Goal: Task Accomplishment & Management: Complete application form

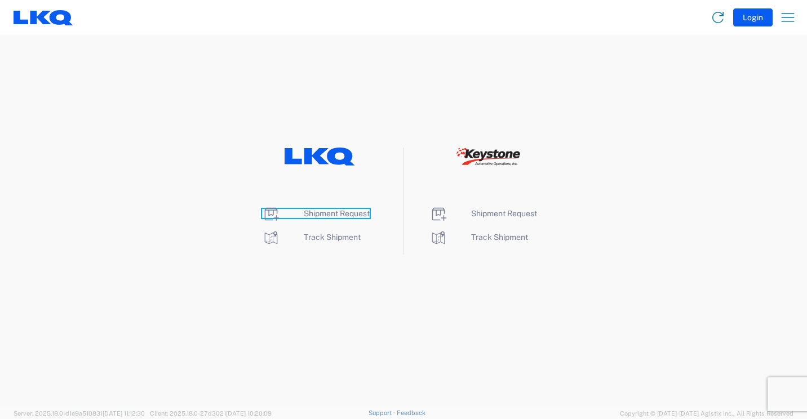
click at [330, 213] on span "Shipment Request" at bounding box center [337, 213] width 66 height 9
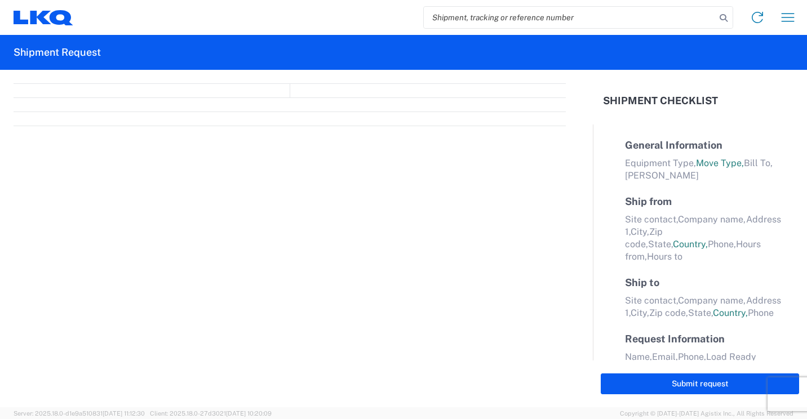
select select "FULL"
select select "LBS"
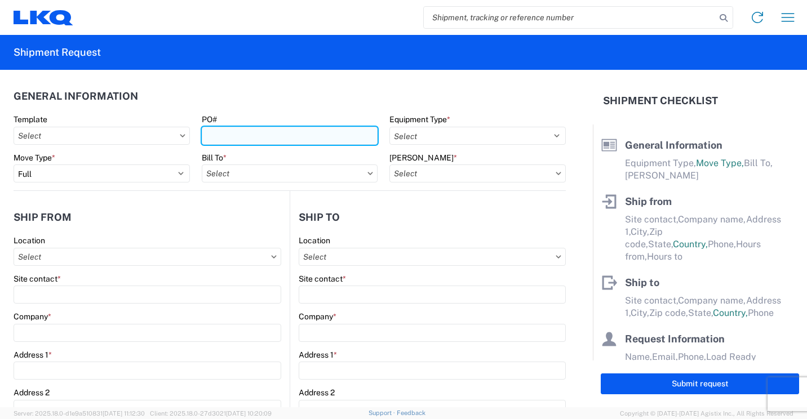
click at [337, 135] on input "PO#" at bounding box center [290, 136] width 176 height 18
type input "41866"
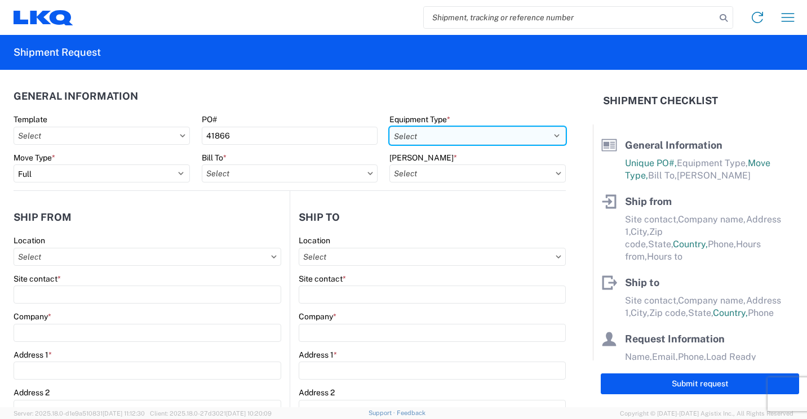
click at [503, 139] on select "Select 53’ Dry Van Flatbed Dropdeck (van) Lowboy (flatbed) Rail" at bounding box center [477, 136] width 176 height 18
select select "STDV"
click at [389, 127] on select "Select 53’ Dry Van Flatbed Dropdeck (van) Lowboy (flatbed) Rail" at bounding box center [477, 136] width 176 height 18
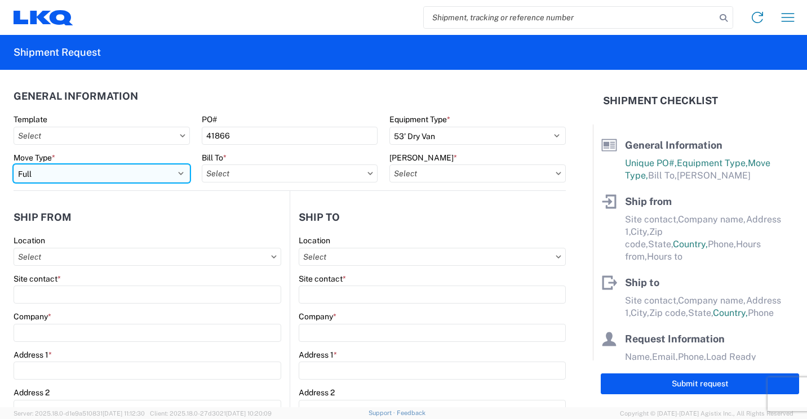
click at [168, 172] on select "Select Full Partial TL" at bounding box center [102, 174] width 176 height 18
select select "PARTIAL_TL"
click at [14, 165] on select "Select Full Partial TL" at bounding box center [102, 174] width 176 height 18
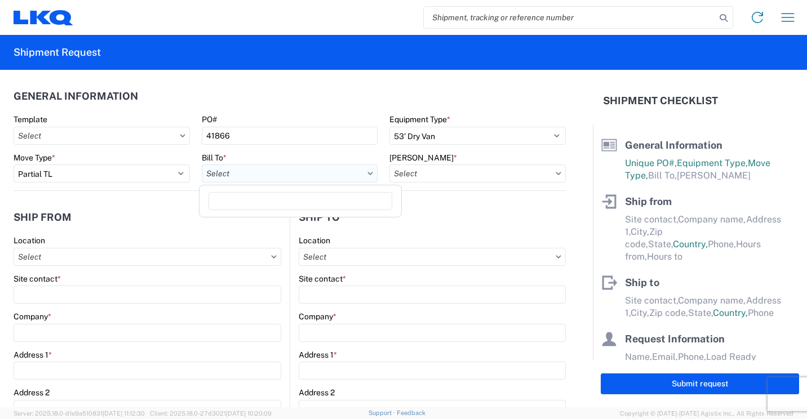
click at [326, 178] on input "Bill To *" at bounding box center [290, 174] width 176 height 18
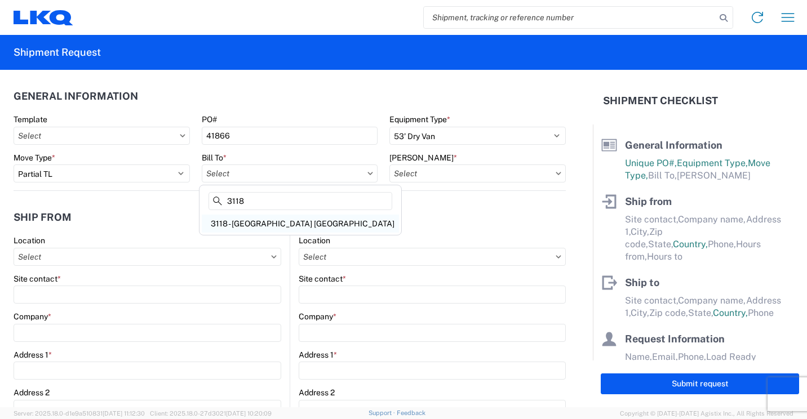
type input "3118"
click at [239, 224] on div "3118 - [GEOGRAPHIC_DATA] [GEOGRAPHIC_DATA]" at bounding box center [300, 224] width 197 height 18
type input "3118 - [GEOGRAPHIC_DATA] [GEOGRAPHIC_DATA]"
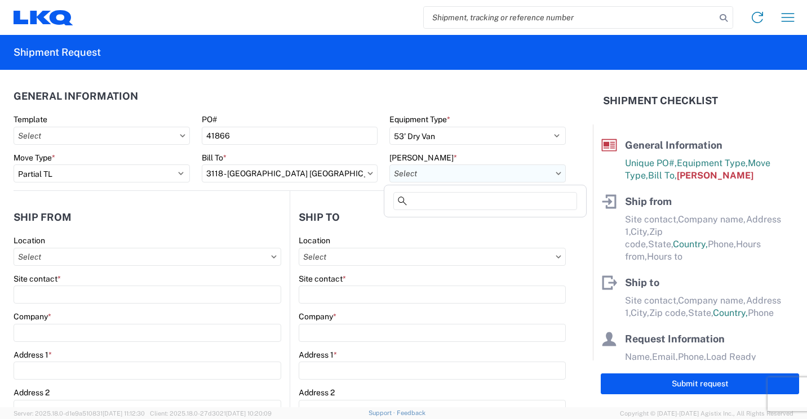
click at [486, 170] on input "[PERSON_NAME] *" at bounding box center [477, 174] width 176 height 18
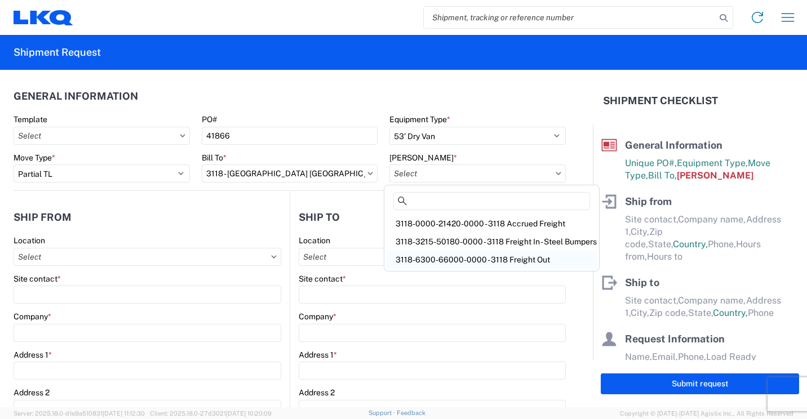
click at [474, 259] on div "3118-6300-66000-0000 - 3118 Freight Out" at bounding box center [492, 260] width 210 height 18
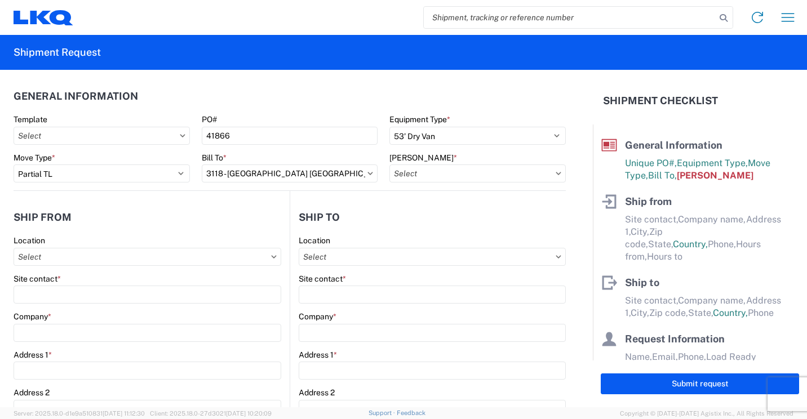
type input "3118-6300-66000-0000 - 3118 Freight Out"
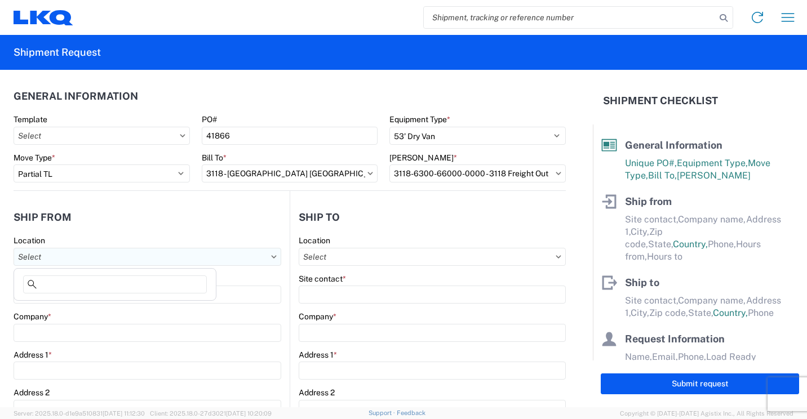
click at [209, 254] on input "Location" at bounding box center [148, 257] width 268 height 18
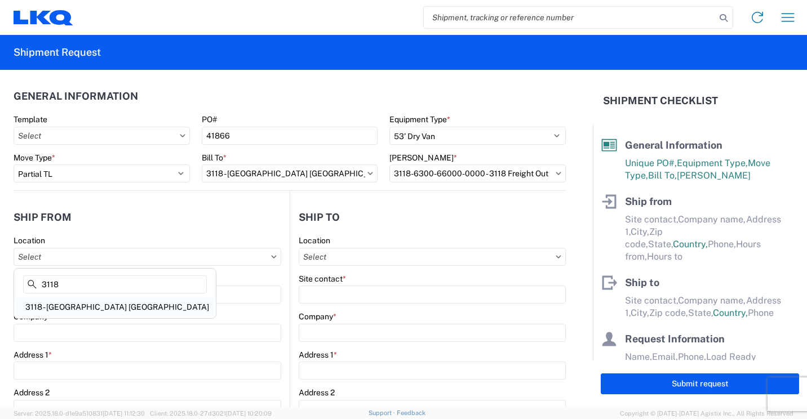
type input "3118"
click at [72, 308] on div "3118 - [GEOGRAPHIC_DATA] [GEOGRAPHIC_DATA]" at bounding box center [114, 307] width 197 height 18
type input "3118 - [GEOGRAPHIC_DATA] [GEOGRAPHIC_DATA]"
type input "LKQ Corporation"
type input "[STREET_ADDRESS]"
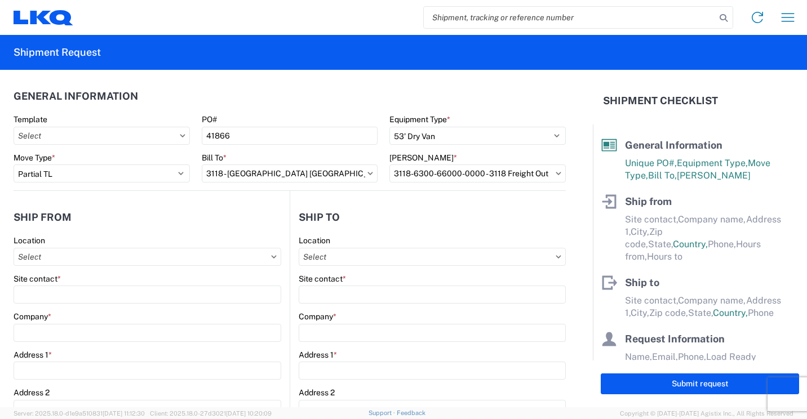
type input "Brainerd"
type input "56401"
select select "MN"
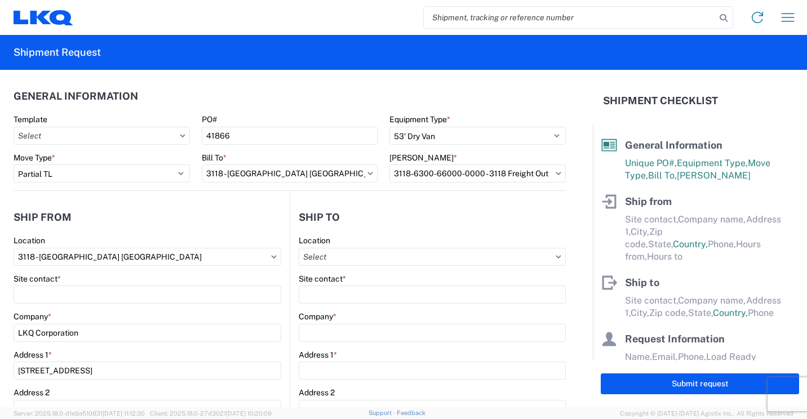
select select "US"
type input "07:00"
type input "16:30"
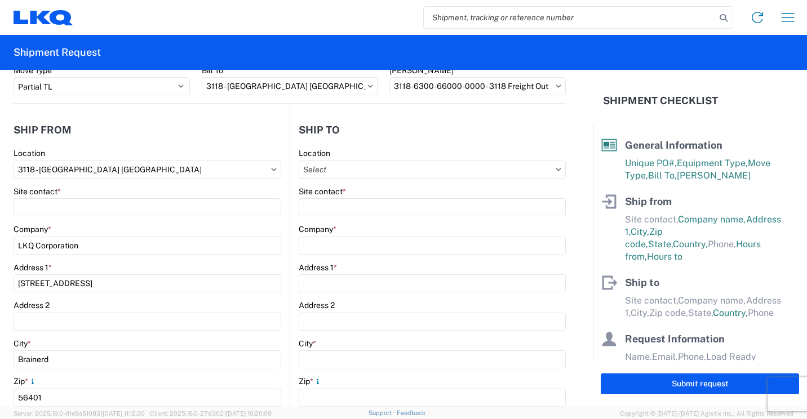
scroll to position [113, 0]
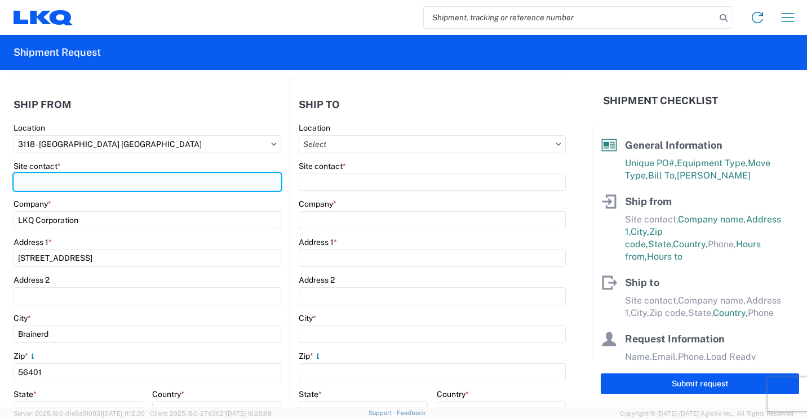
click at [175, 179] on input "Site contact *" at bounding box center [148, 182] width 268 height 18
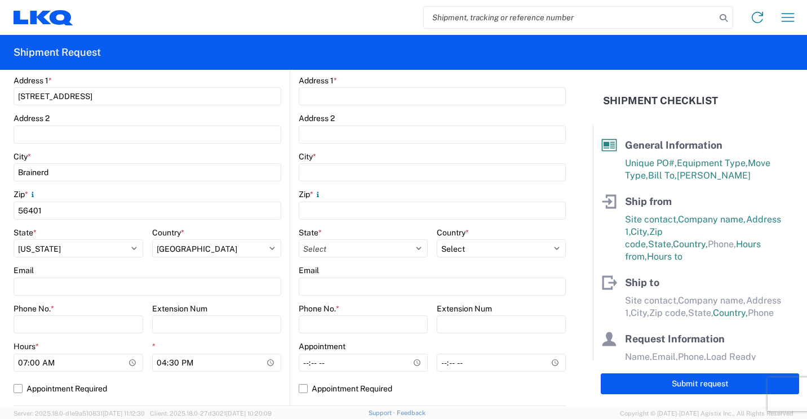
scroll to position [338, 0]
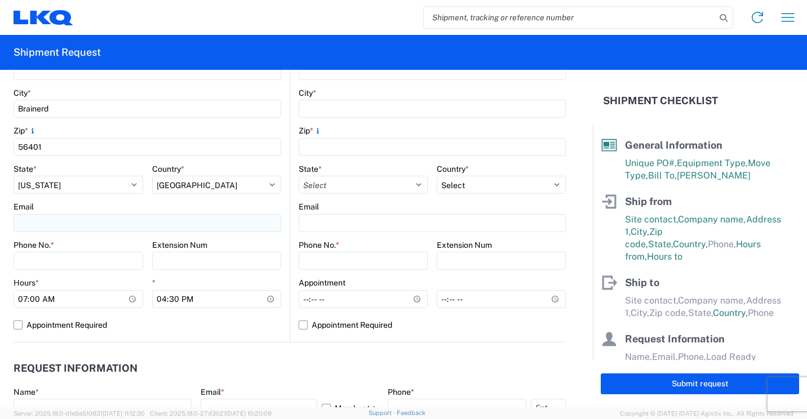
type input "[PERSON_NAME]"
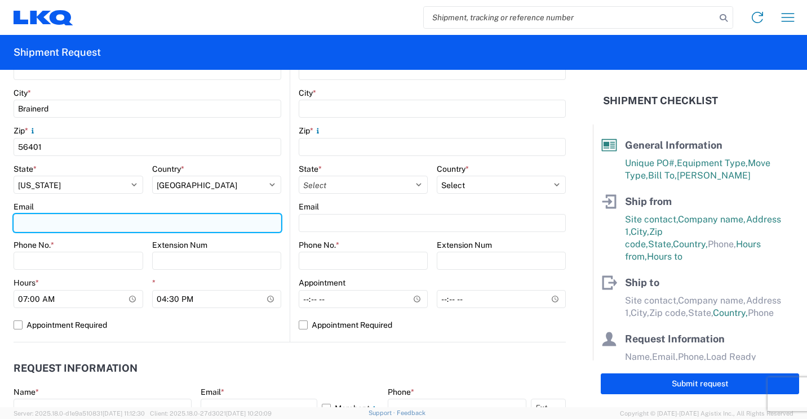
click at [78, 224] on input "Email" at bounding box center [148, 223] width 268 height 18
type input "[EMAIL_ADDRESS][DOMAIN_NAME]"
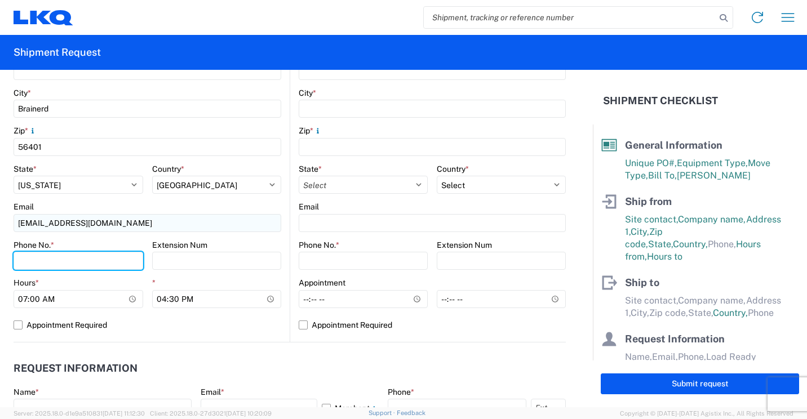
type input "2182973820"
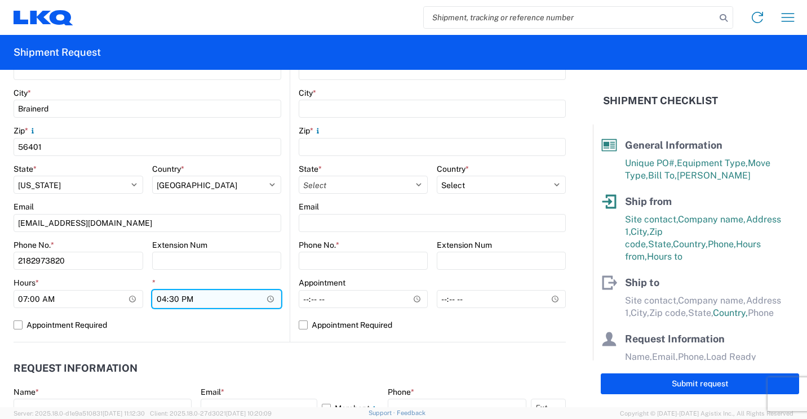
click at [162, 299] on input "16:30" at bounding box center [217, 299] width 130 height 18
type input "13:30"
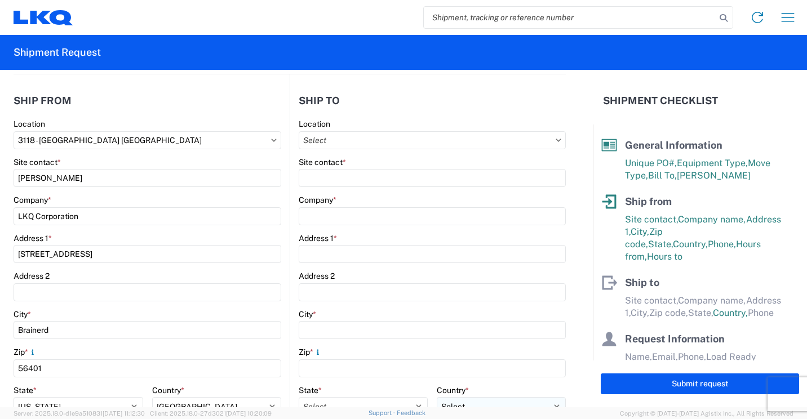
scroll to position [113, 0]
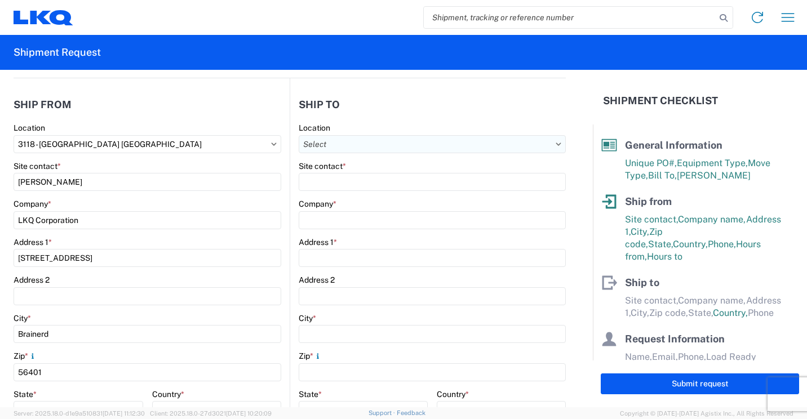
click at [493, 145] on input "Location" at bounding box center [432, 144] width 267 height 18
type input "091"
click at [338, 194] on div "3091 - Phoenix (091)" at bounding box center [396, 194] width 197 height 18
type input "3091 - Phoenix (091)"
type input "LKQ Corporation"
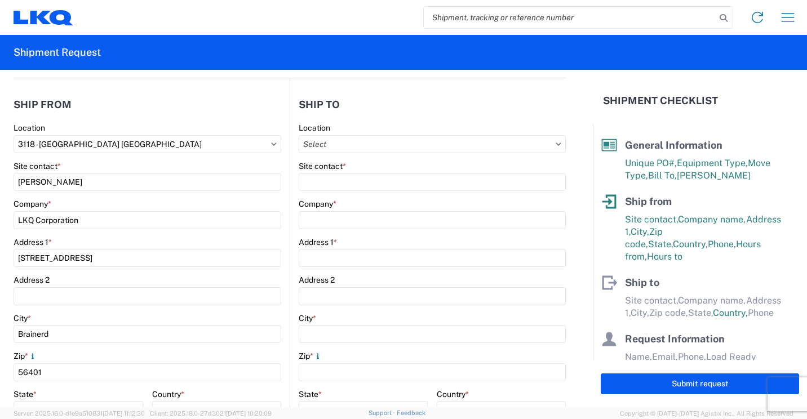
type input "[STREET_ADDRESS]"
type input "Phoenix"
type input "85040"
select select "US"
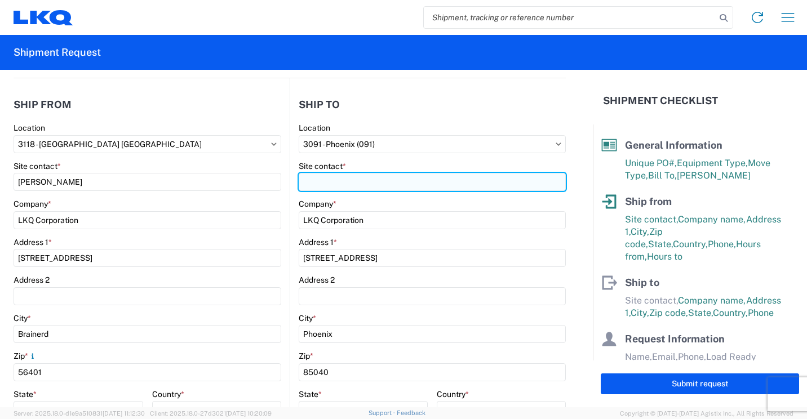
click at [361, 183] on input "Site contact *" at bounding box center [432, 182] width 267 height 18
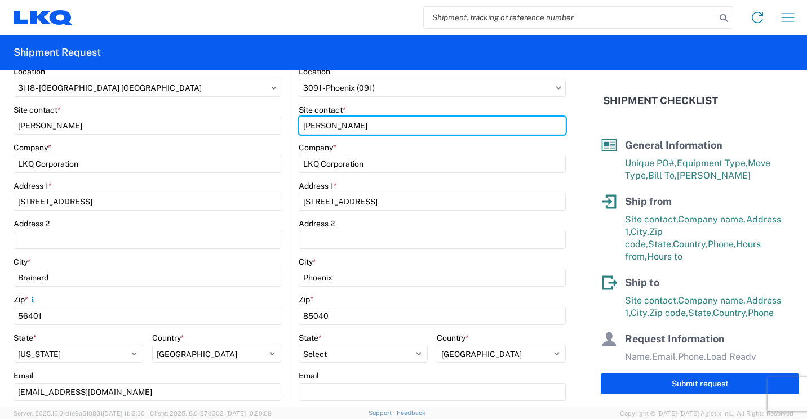
scroll to position [225, 0]
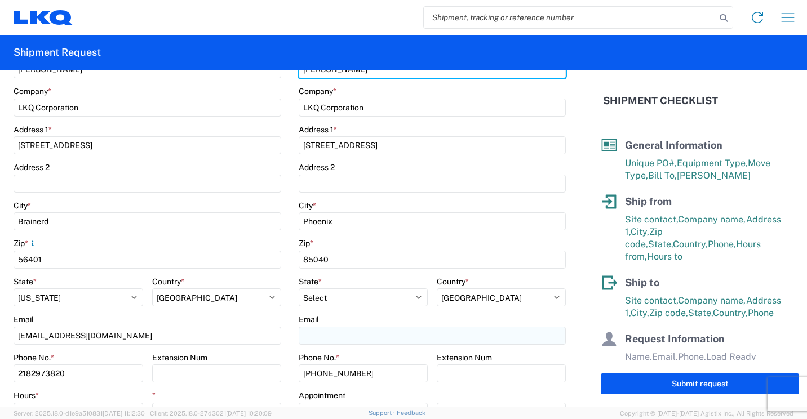
type input "[PERSON_NAME]"
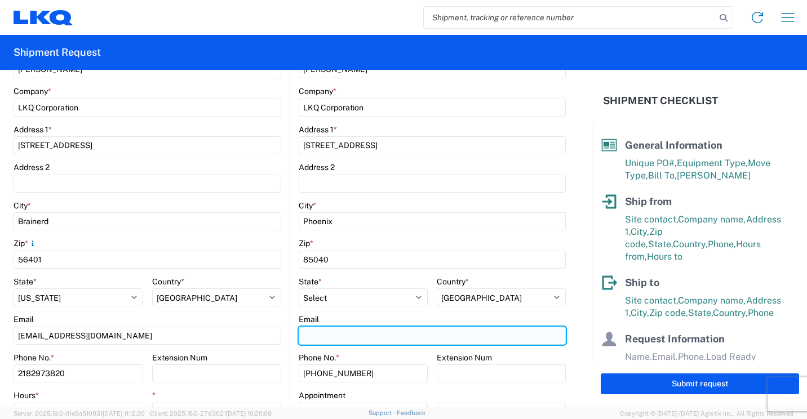
click at [391, 338] on input "Email" at bounding box center [432, 336] width 267 height 18
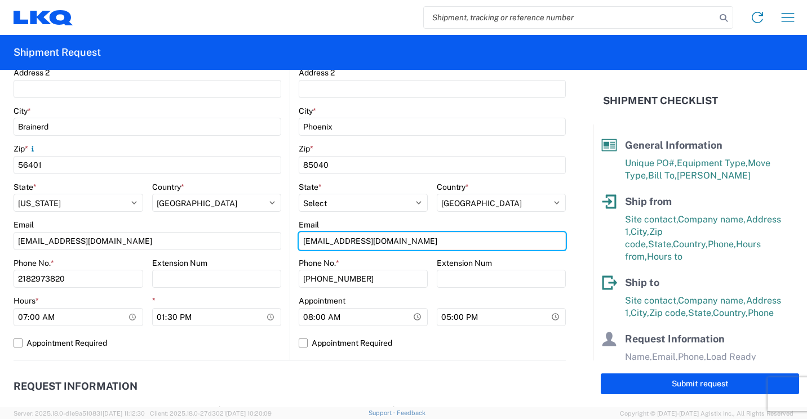
scroll to position [338, 0]
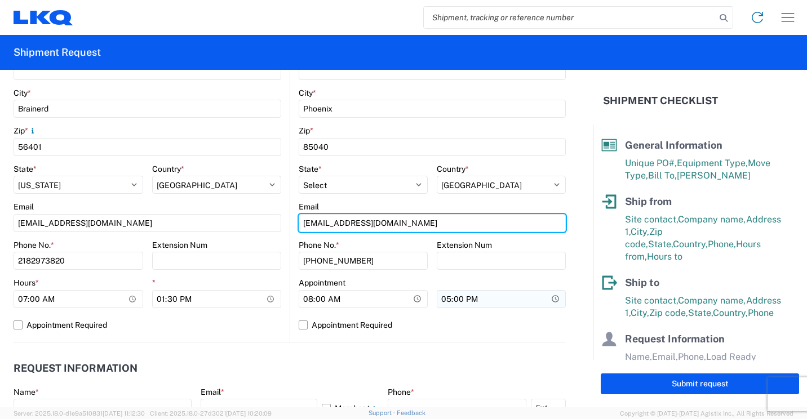
type input "[EMAIL_ADDRESS][DOMAIN_NAME]"
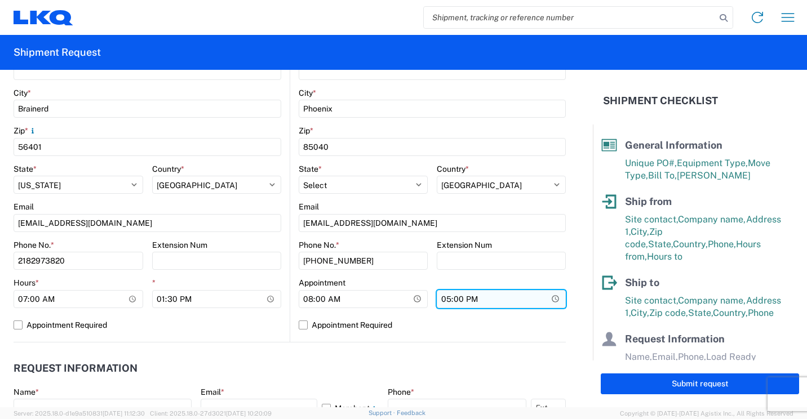
click at [444, 299] on input "17:00" at bounding box center [501, 299] width 129 height 18
type input "15:30"
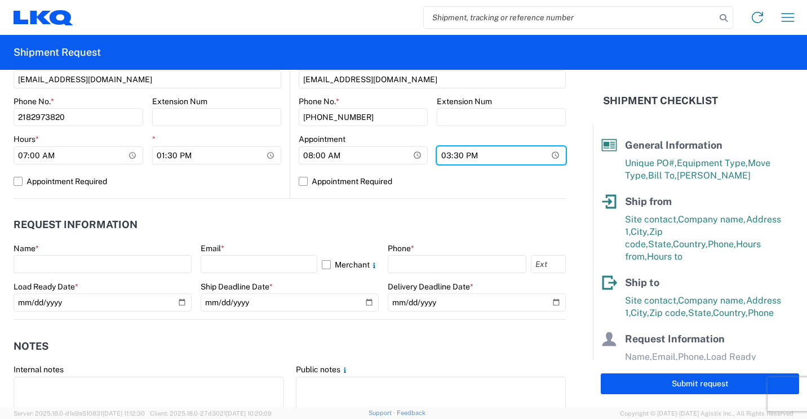
scroll to position [507, 0]
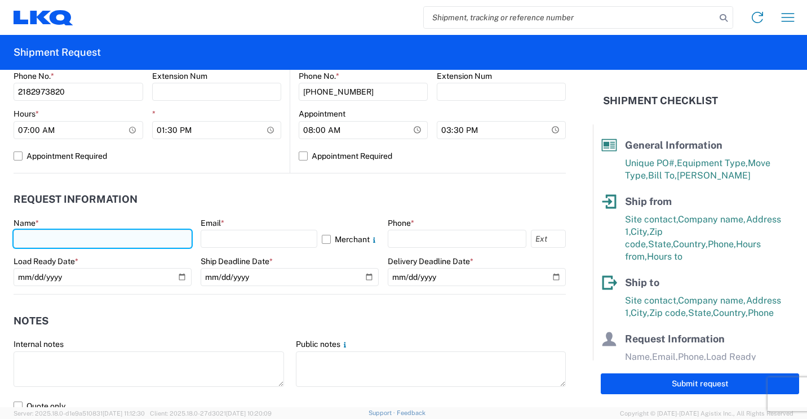
click at [156, 236] on input "text" at bounding box center [103, 239] width 178 height 18
type input "[PERSON_NAME]"
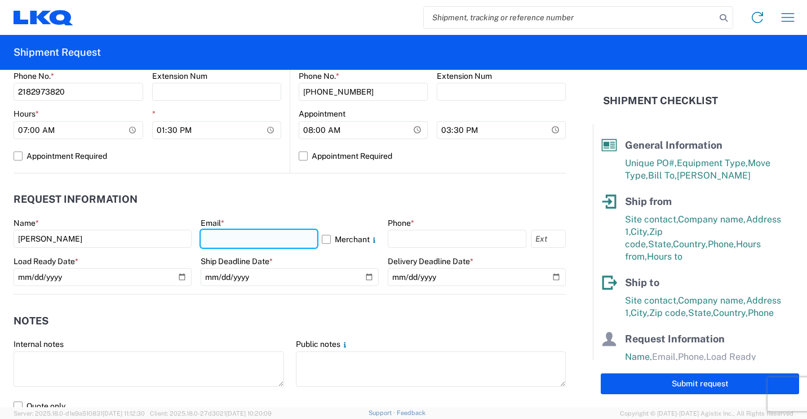
click at [277, 239] on input "text" at bounding box center [259, 239] width 117 height 18
type input "[EMAIL_ADDRESS][DOMAIN_NAME]"
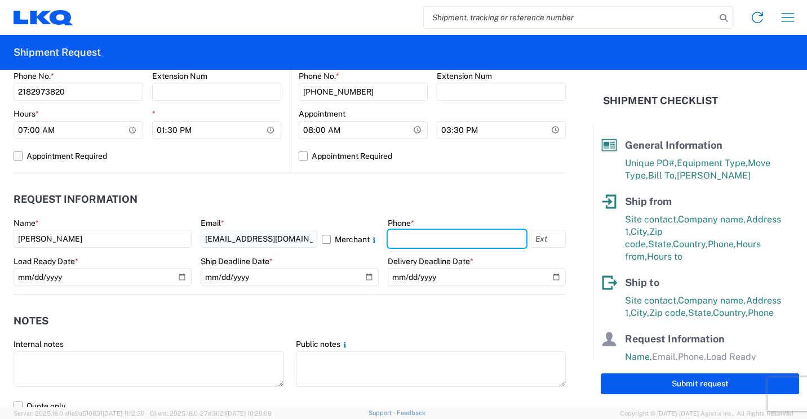
type input "2182973820"
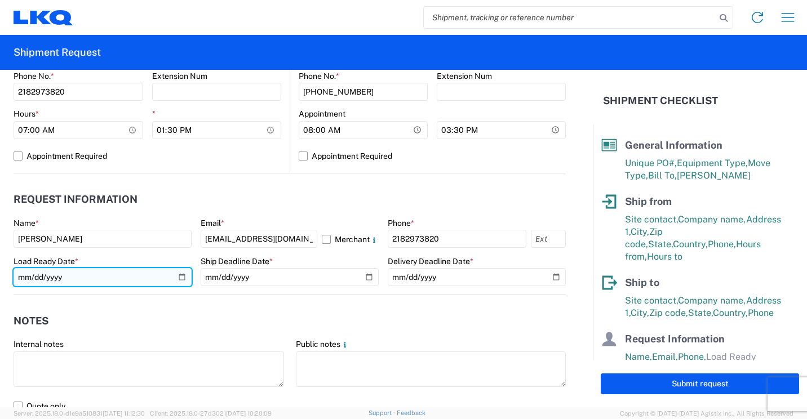
click at [179, 277] on input "date" at bounding box center [103, 277] width 178 height 18
type input "[DATE]"
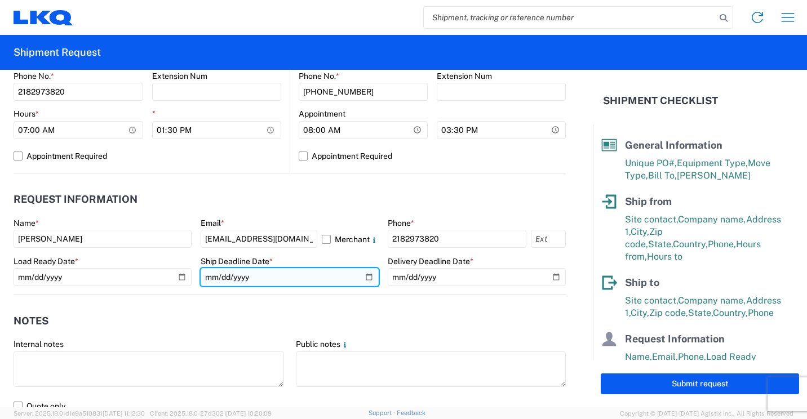
click at [361, 276] on input "date" at bounding box center [290, 277] width 178 height 18
type input "[DATE]"
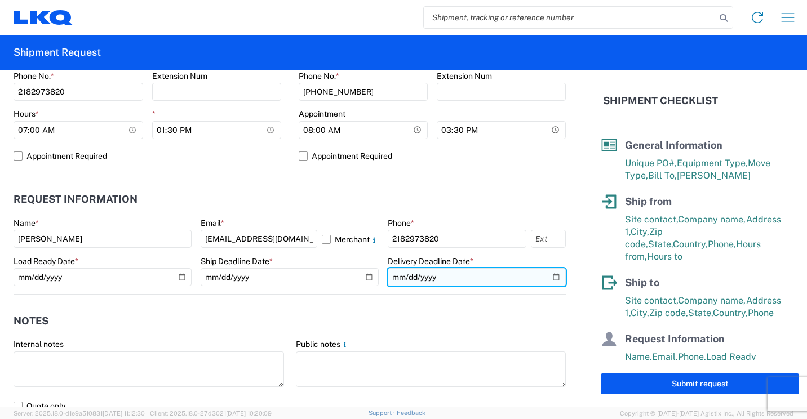
click at [547, 276] on input "date" at bounding box center [477, 277] width 178 height 18
type input "[DATE]"
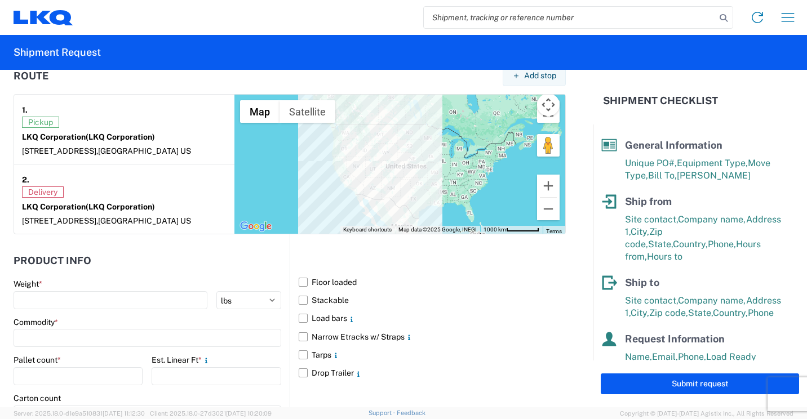
scroll to position [902, 0]
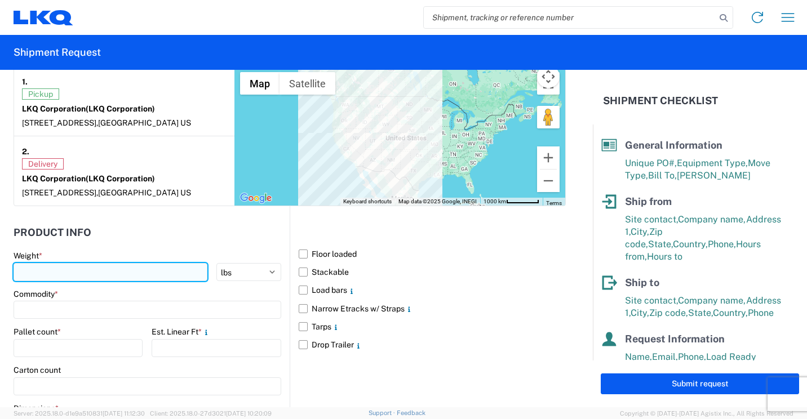
click at [147, 275] on input "number" at bounding box center [111, 272] width 194 height 18
type input "2970"
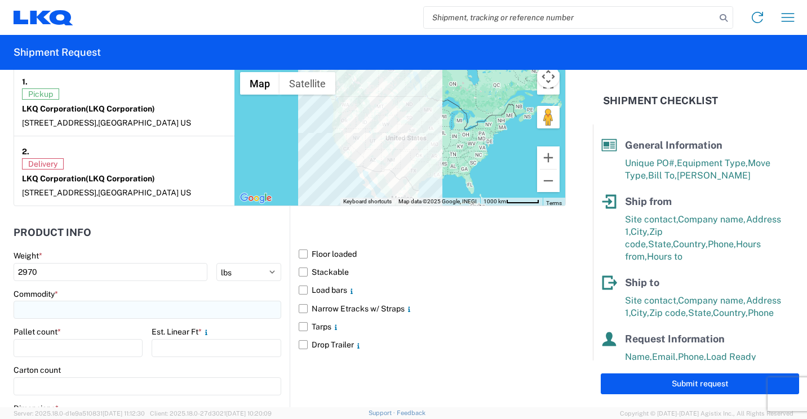
click at [95, 309] on input at bounding box center [148, 310] width 268 height 18
type input "Bumpers"
click at [61, 360] on div "Bumpers" at bounding box center [114, 360] width 197 height 18
type input "Bumpers"
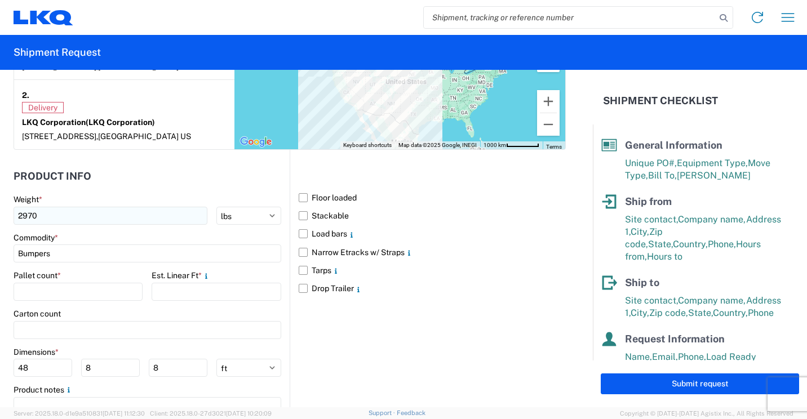
scroll to position [1015, 0]
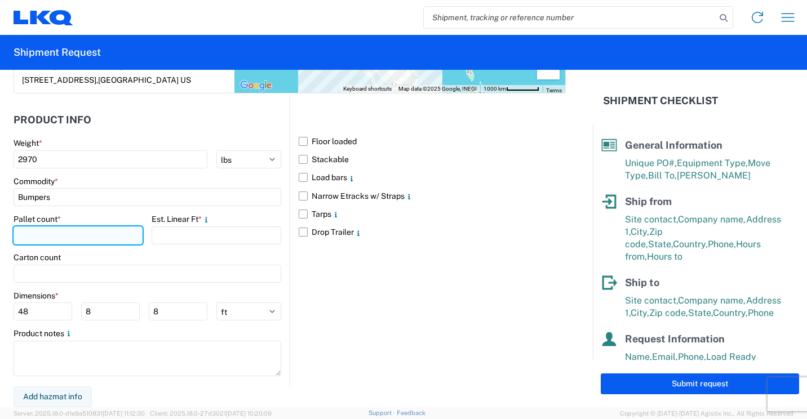
click at [98, 234] on input "number" at bounding box center [78, 236] width 129 height 18
type input "3"
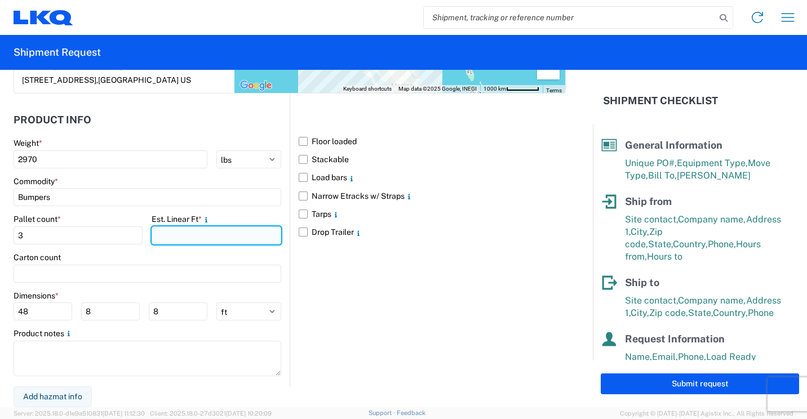
click at [197, 233] on input "number" at bounding box center [216, 236] width 129 height 18
type input "15"
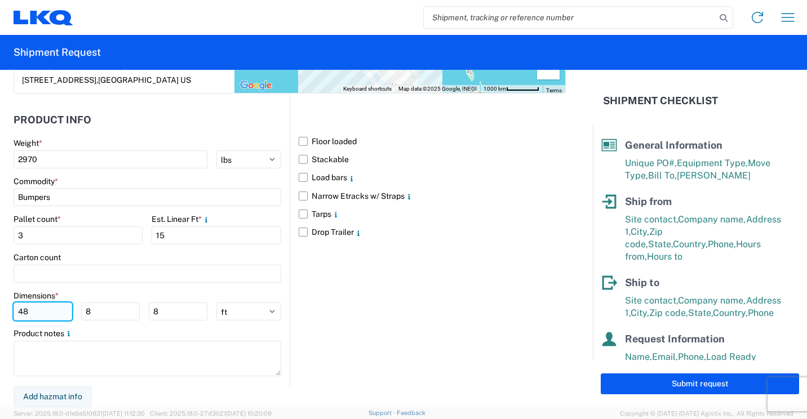
click at [50, 312] on input "48" at bounding box center [43, 312] width 59 height 18
type input "4"
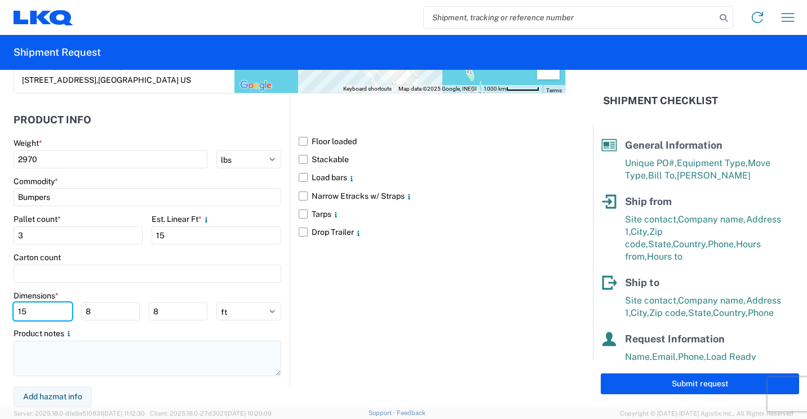
type input "15"
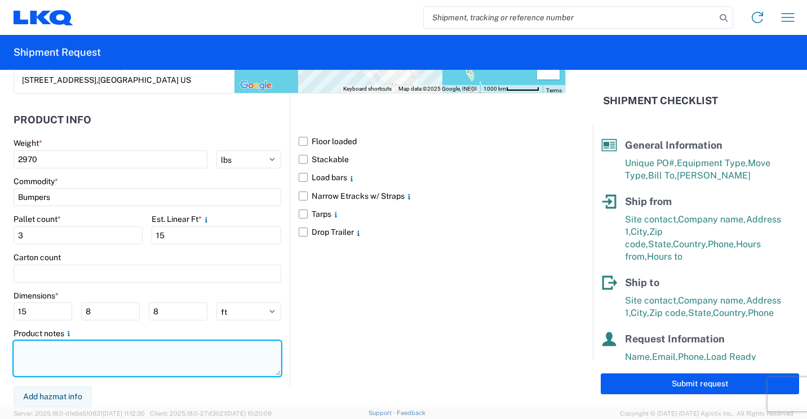
click at [136, 351] on textarea at bounding box center [148, 359] width 268 height 36
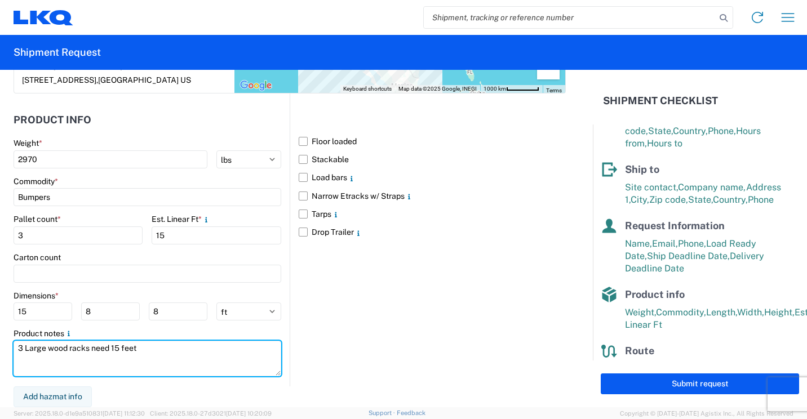
scroll to position [152, 0]
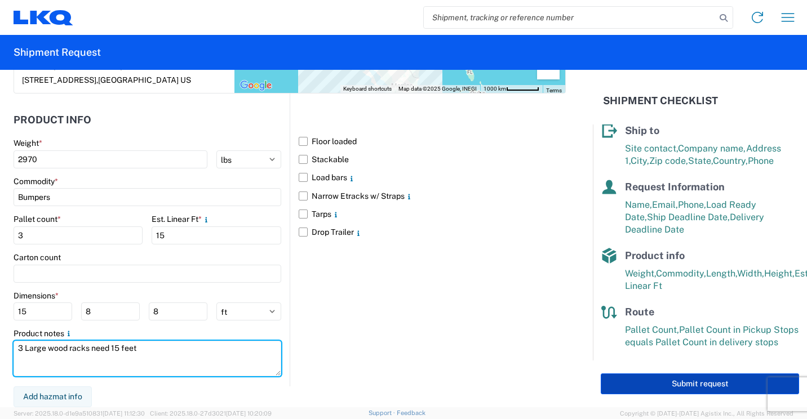
type textarea "3 Large wood racks need 15 feet"
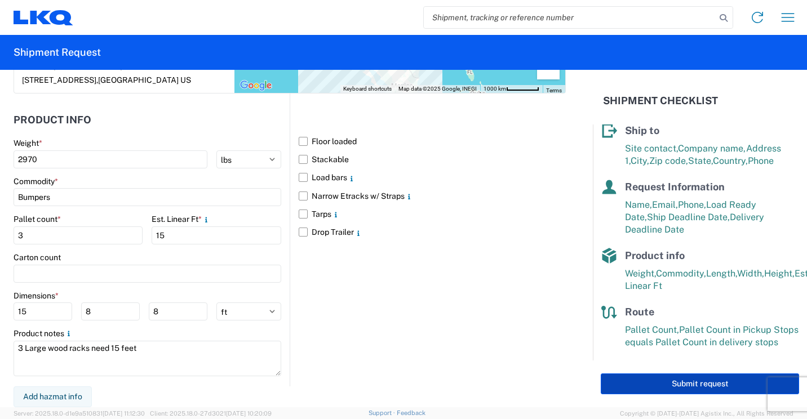
click at [658, 380] on button "Submit request" at bounding box center [700, 384] width 198 height 21
select select "US"
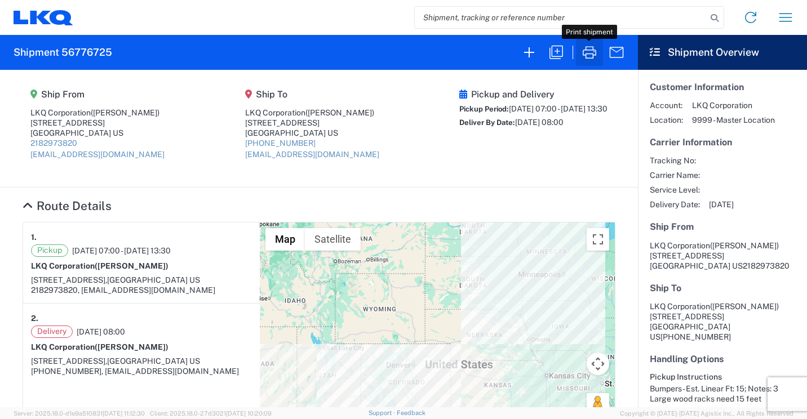
click at [588, 56] on icon "button" at bounding box center [590, 52] width 18 height 18
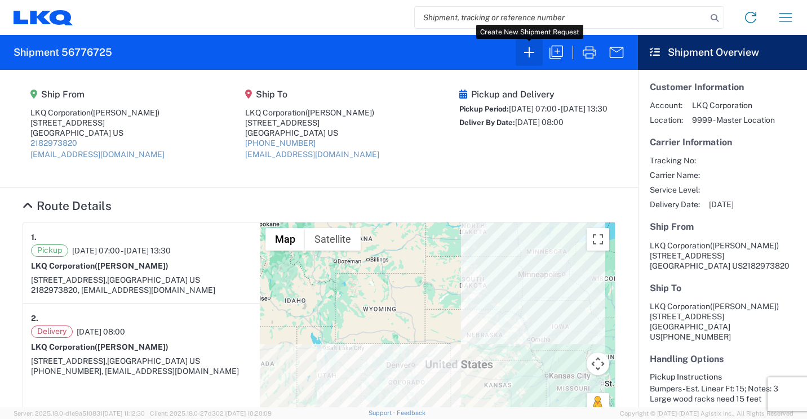
click at [529, 50] on icon "button" at bounding box center [529, 52] width 18 height 18
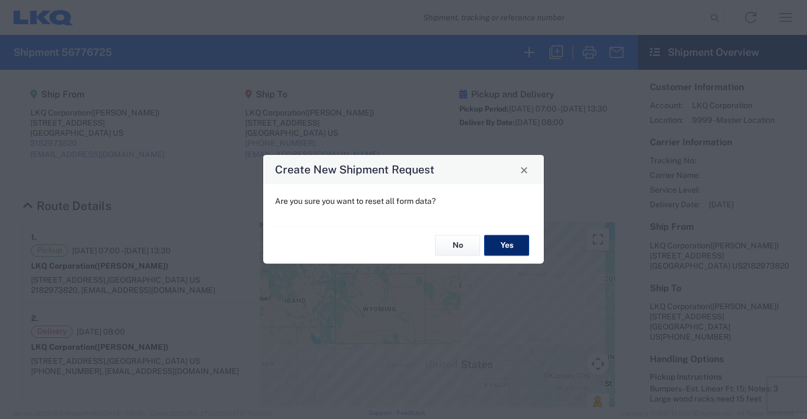
click at [505, 252] on button "Yes" at bounding box center [506, 245] width 45 height 21
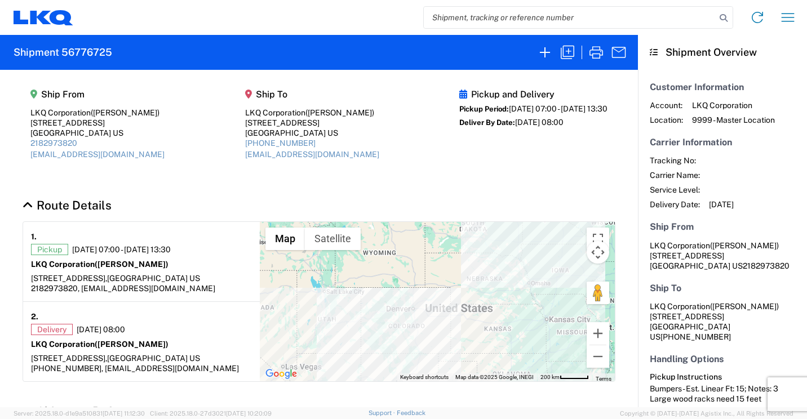
select select "FULL"
select select "US"
select select "LBS"
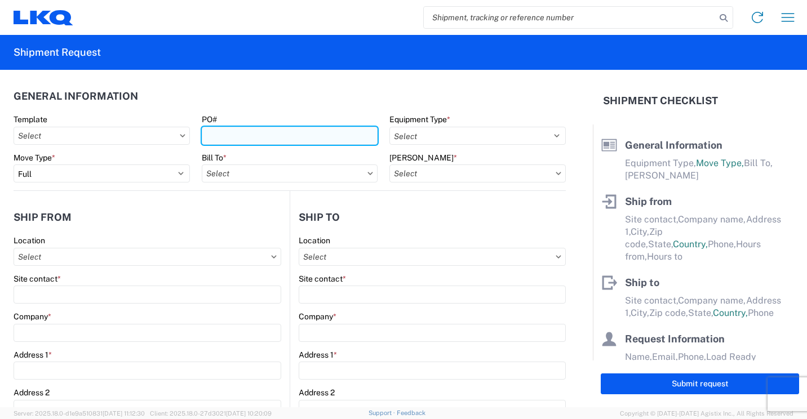
click at [343, 133] on input "PO#" at bounding box center [290, 136] width 176 height 18
type input "41867"
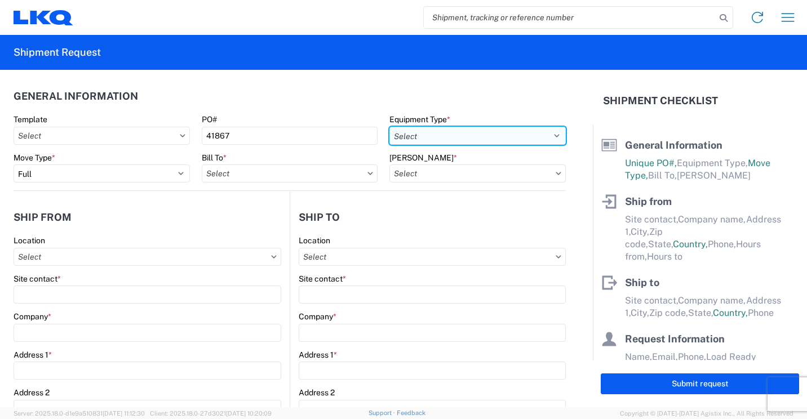
click at [440, 139] on select "Select 53’ Dry Van Flatbed Dropdeck (van) Lowboy (flatbed) Rail" at bounding box center [477, 136] width 176 height 18
select select "STDV"
click at [389, 127] on select "Select 53’ Dry Van Flatbed Dropdeck (van) Lowboy (flatbed) Rail" at bounding box center [477, 136] width 176 height 18
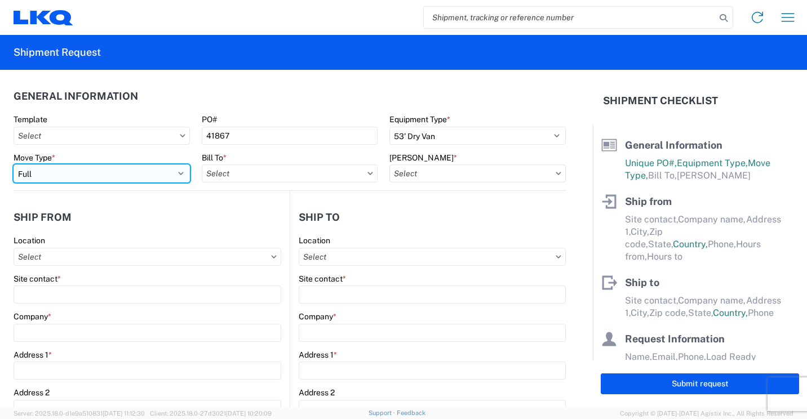
click at [171, 172] on select "Select Full Partial TL" at bounding box center [102, 174] width 176 height 18
select select "PARTIAL_TL"
click at [14, 165] on select "Select Full Partial TL" at bounding box center [102, 174] width 176 height 18
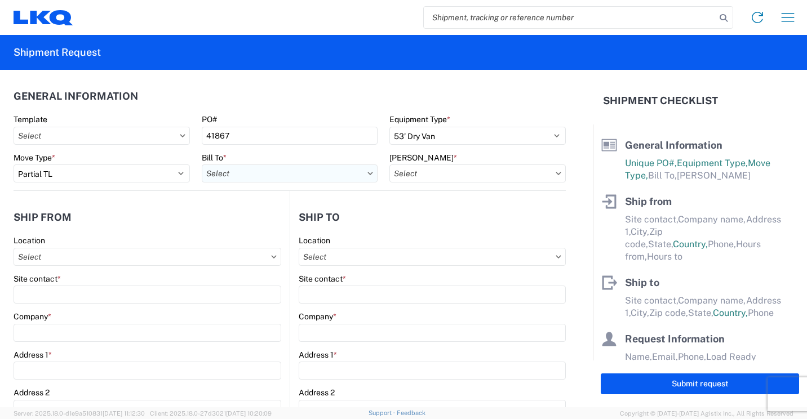
click at [344, 175] on input "Bill To *" at bounding box center [290, 174] width 176 height 18
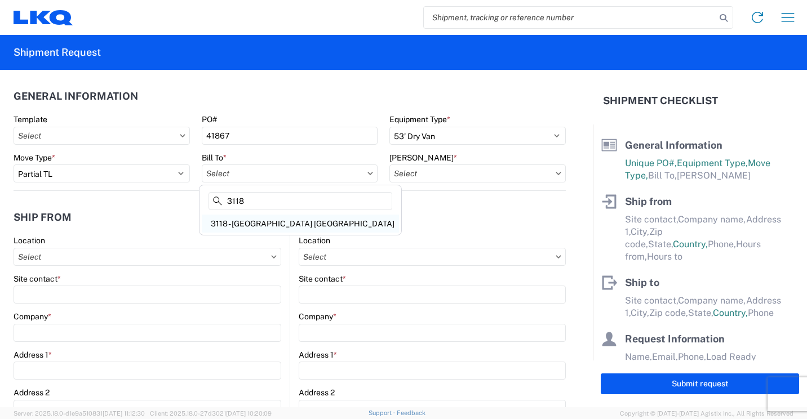
type input "3118"
click at [240, 223] on div "3118 - [GEOGRAPHIC_DATA] [GEOGRAPHIC_DATA]" at bounding box center [300, 224] width 197 height 18
type input "3118 - [GEOGRAPHIC_DATA] [GEOGRAPHIC_DATA]"
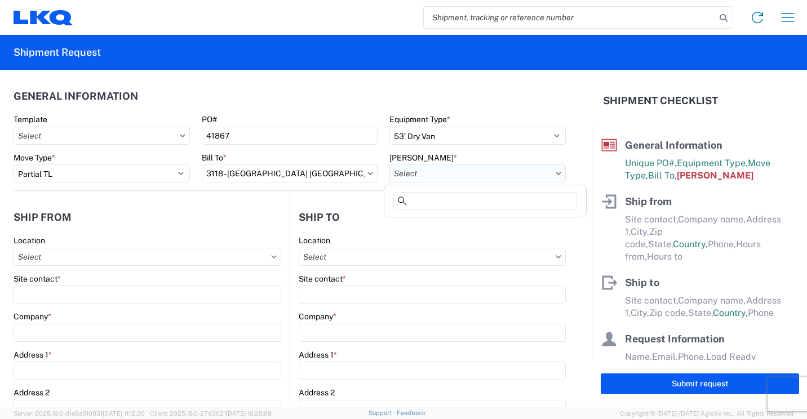
click at [420, 177] on input "[PERSON_NAME] *" at bounding box center [477, 174] width 176 height 18
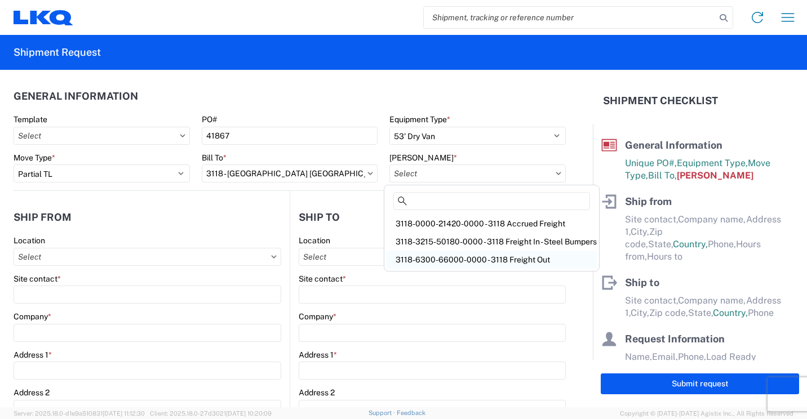
click at [453, 259] on div "3118-6300-66000-0000 - 3118 Freight Out" at bounding box center [492, 260] width 210 height 18
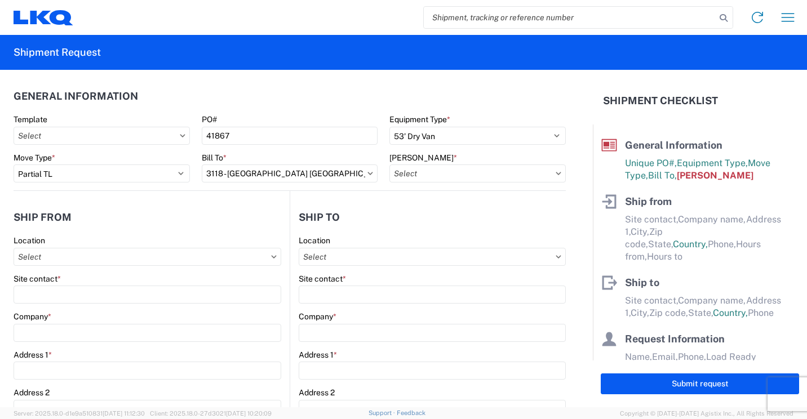
type input "3118-6300-66000-0000 - 3118 Freight Out"
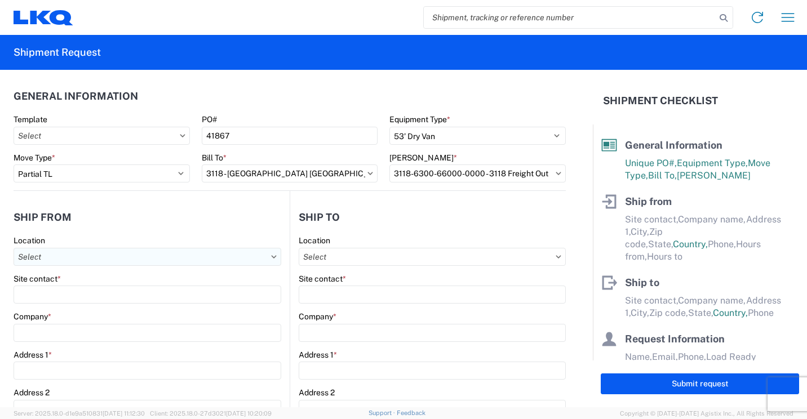
click at [227, 258] on input "Location" at bounding box center [148, 257] width 268 height 18
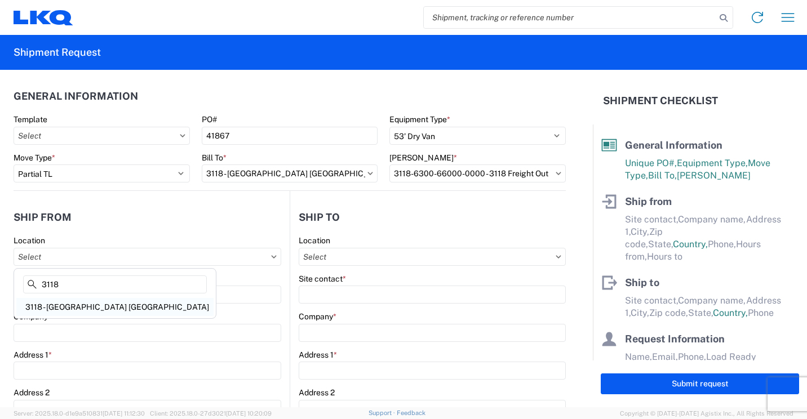
type input "3118"
click at [58, 307] on div "3118 - [GEOGRAPHIC_DATA] [GEOGRAPHIC_DATA]" at bounding box center [114, 307] width 197 height 18
type input "3118 - [GEOGRAPHIC_DATA] [GEOGRAPHIC_DATA]"
type input "LKQ Corporation"
type input "[STREET_ADDRESS]"
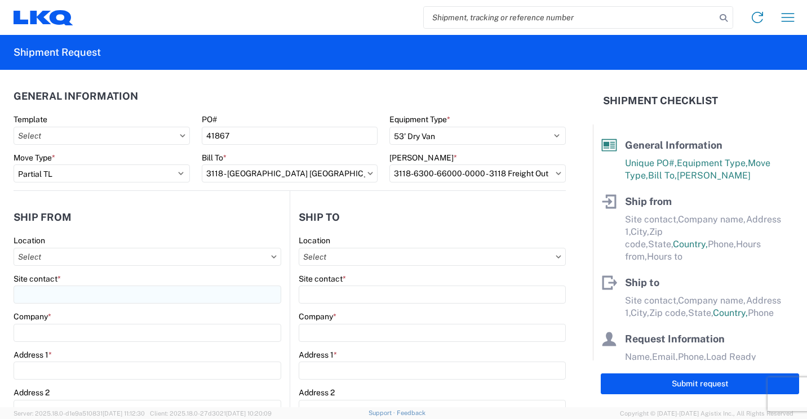
type input "Brainerd"
type input "56401"
select select "MN"
type input "07:00"
type input "16:30"
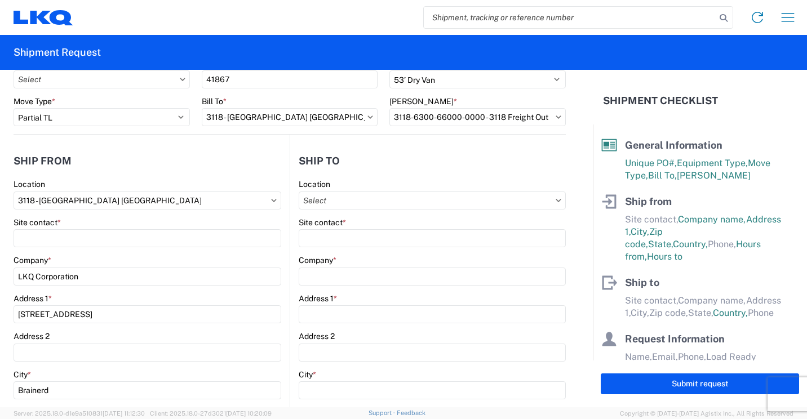
scroll to position [113, 0]
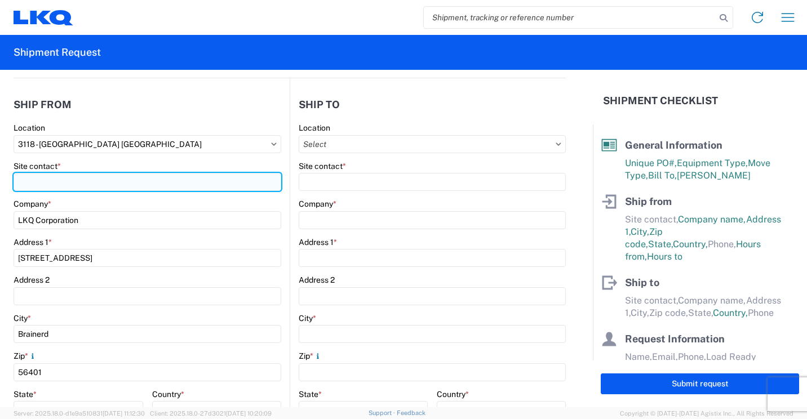
click at [127, 181] on input "Site contact *" at bounding box center [148, 182] width 268 height 18
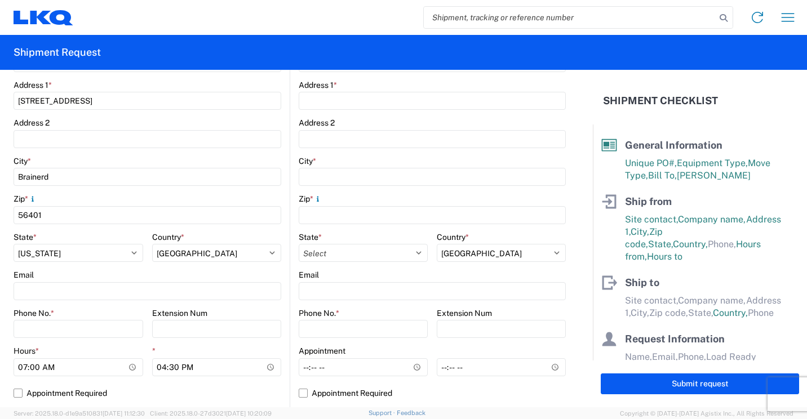
scroll to position [338, 0]
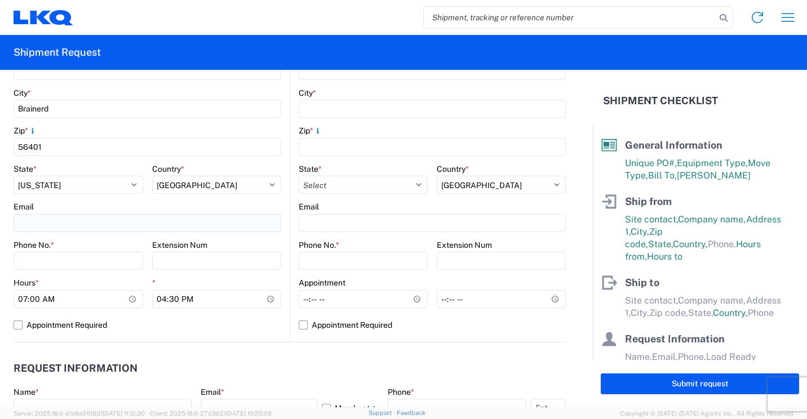
type input "[PERSON_NAME]"
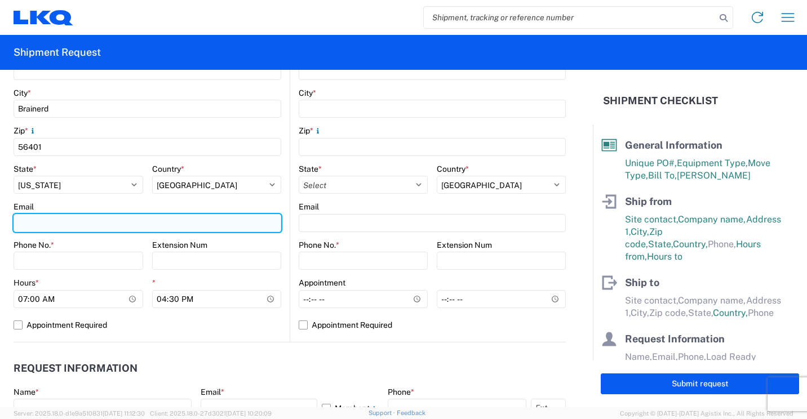
click at [143, 221] on input "Email" at bounding box center [148, 223] width 268 height 18
type input "[EMAIL_ADDRESS][DOMAIN_NAME]"
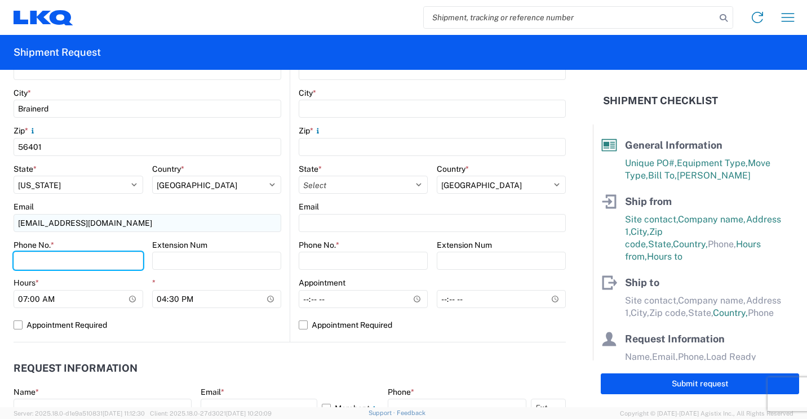
type input "2182973820"
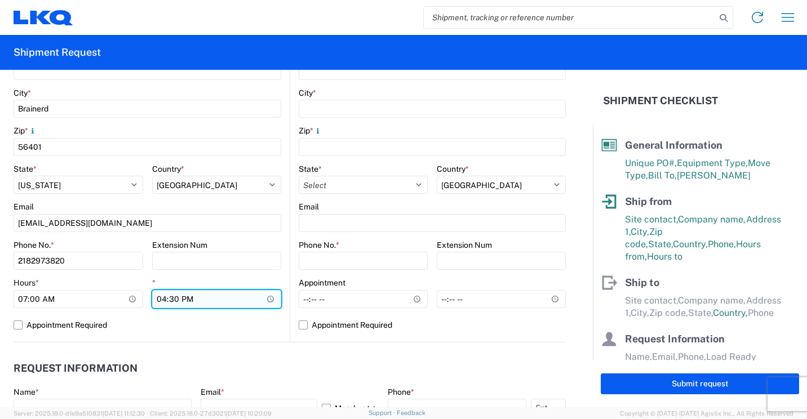
click at [160, 302] on input "16:30" at bounding box center [217, 299] width 130 height 18
type input "13:30"
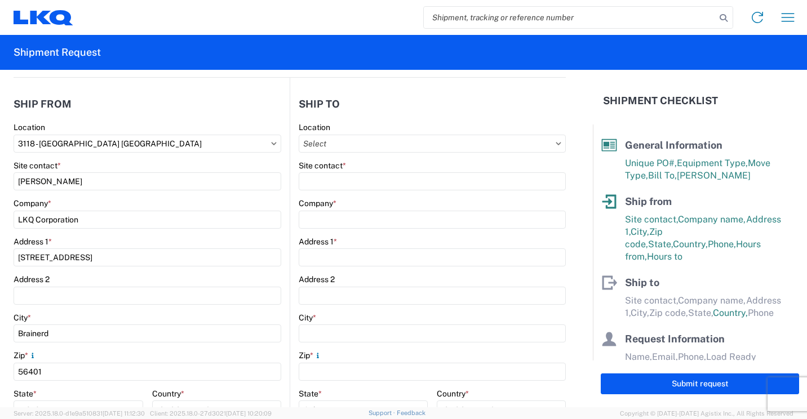
scroll to position [113, 0]
click at [495, 142] on input "Location" at bounding box center [432, 144] width 267 height 18
type input "030"
click at [353, 196] on div "3030 - [GEOGRAPHIC_DATA] (030)" at bounding box center [396, 194] width 197 height 18
type input "3030 - [GEOGRAPHIC_DATA] (030)"
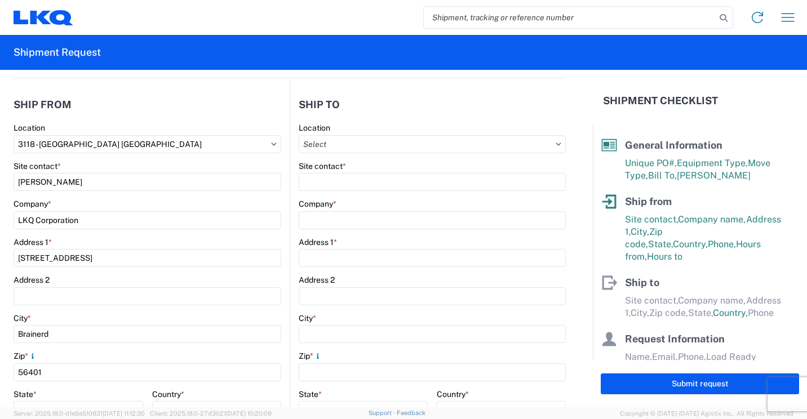
type input "LKQ Corporation"
type input "[STREET_ADDRESS]"
type input "Aurora"
type input "80011"
select select "US"
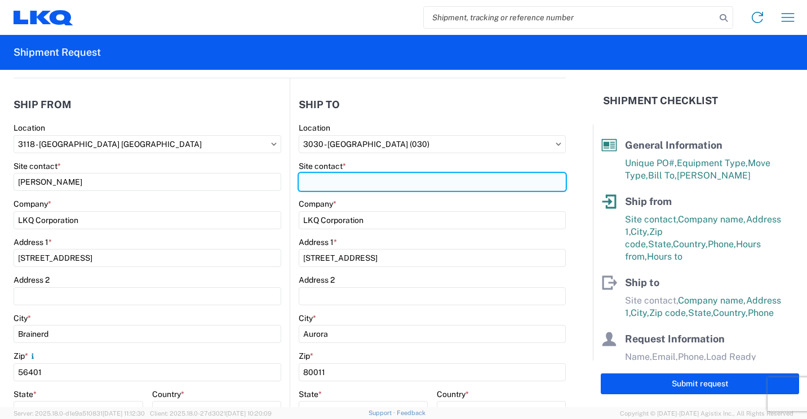
click at [365, 181] on input "Site contact *" at bounding box center [432, 182] width 267 height 18
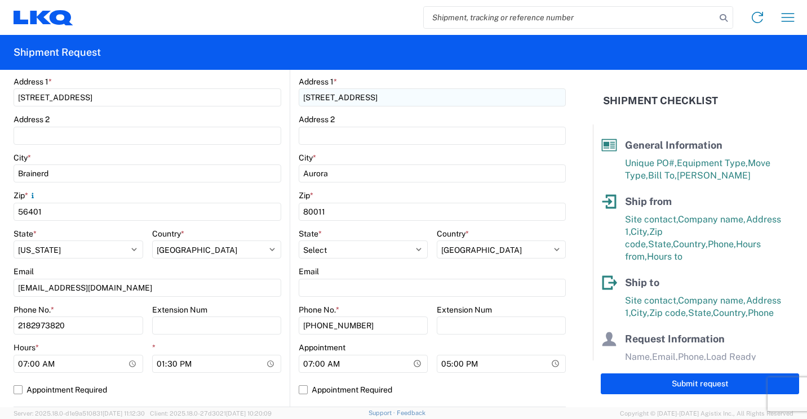
scroll to position [282, 0]
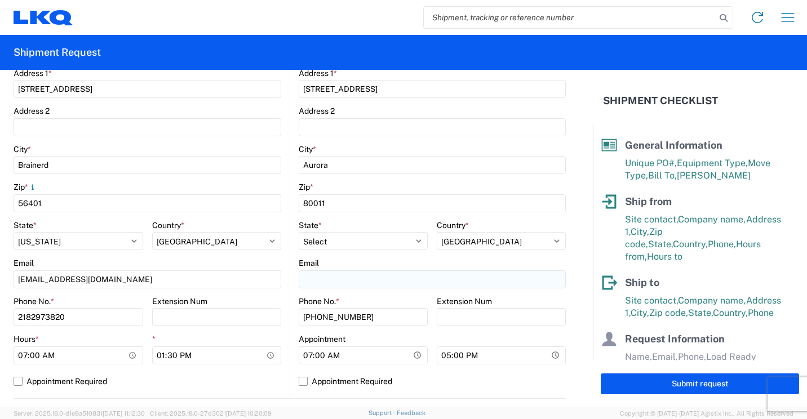
type input "[PERSON_NAME]"
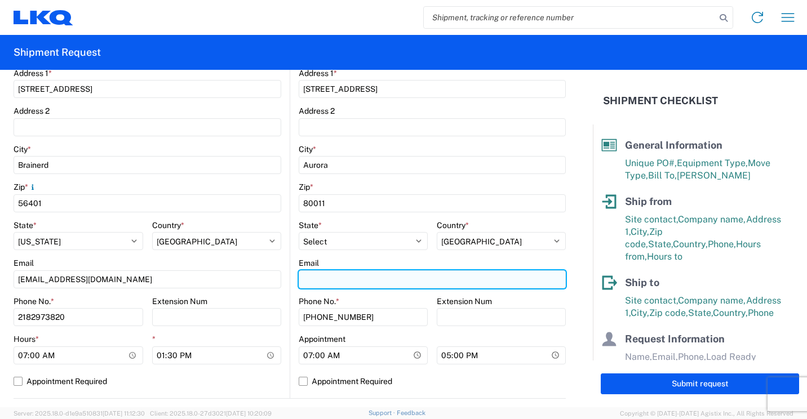
click at [373, 278] on input "Email" at bounding box center [432, 280] width 267 height 18
type input "[EMAIL_ADDRESS][DOMAIN_NAME]"
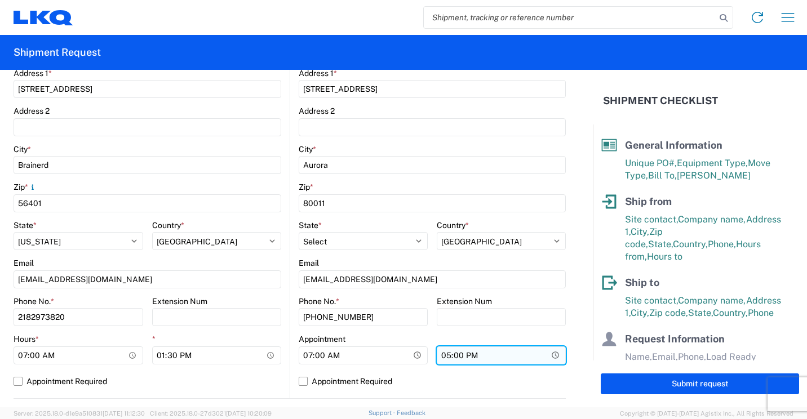
click at [442, 355] on input "17:00" at bounding box center [501, 356] width 129 height 18
type input "15:30"
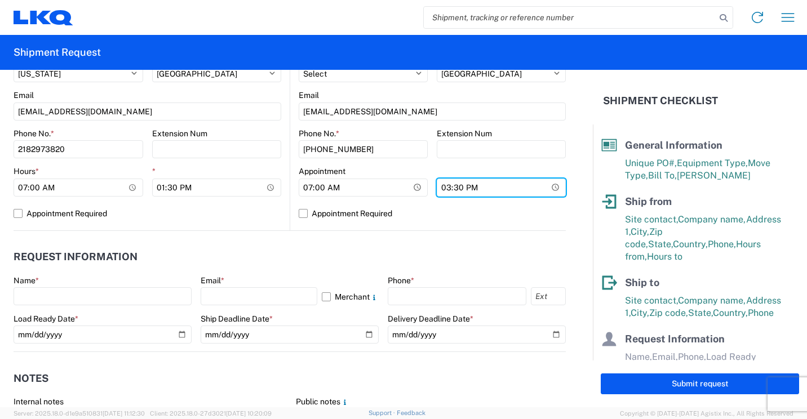
scroll to position [451, 0]
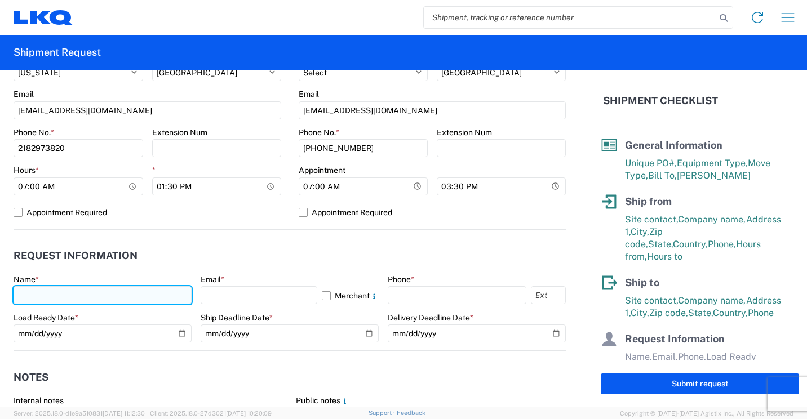
drag, startPoint x: 147, startPoint y: 299, endPoint x: 157, endPoint y: 295, distance: 11.6
click at [147, 299] on input "text" at bounding box center [103, 295] width 178 height 18
type input "[PERSON_NAME]"
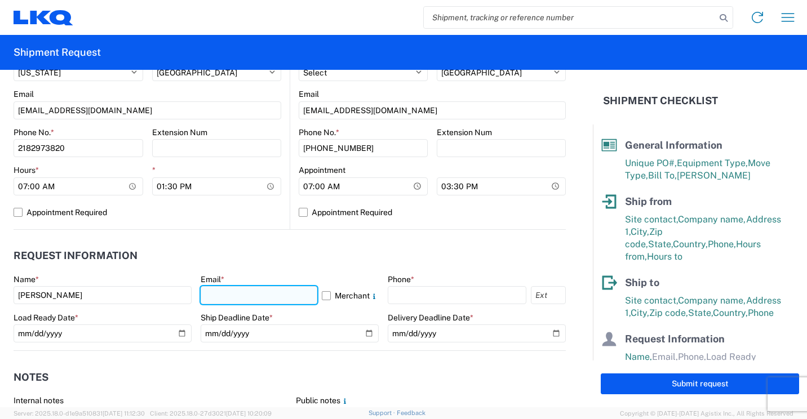
click at [265, 292] on input "text" at bounding box center [259, 295] width 117 height 18
type input "[EMAIL_ADDRESS][DOMAIN_NAME]"
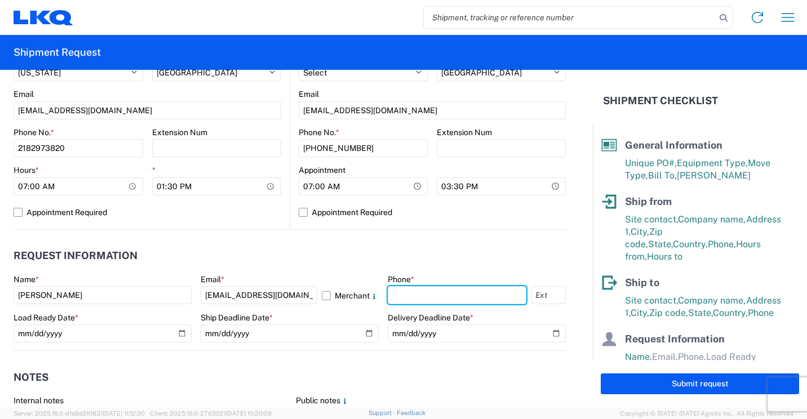
type input "2182973820"
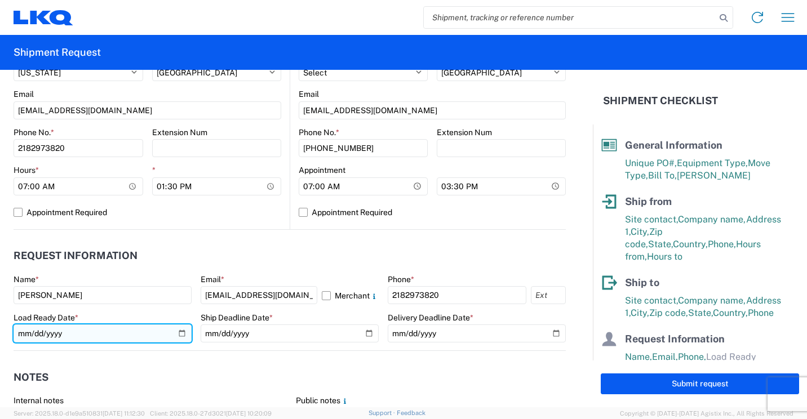
click at [178, 333] on input "date" at bounding box center [103, 334] width 178 height 18
type input "[DATE]"
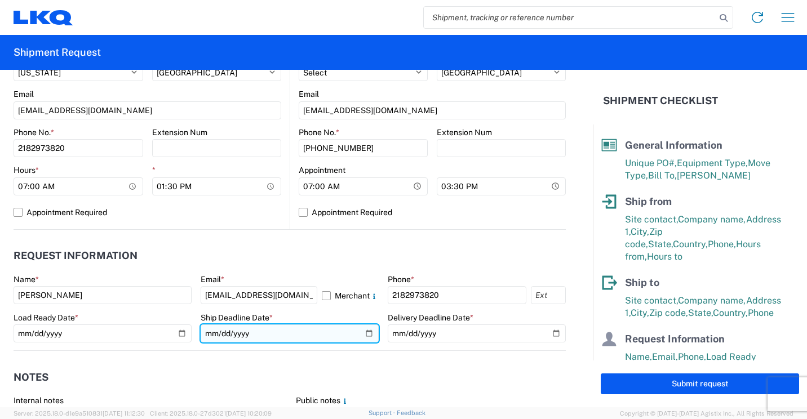
click at [364, 331] on input "date" at bounding box center [290, 334] width 178 height 18
type input "[DATE]"
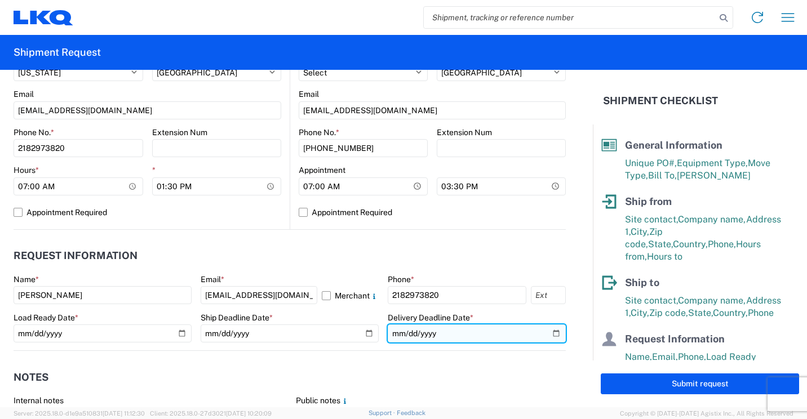
click at [543, 333] on input "date" at bounding box center [477, 334] width 178 height 18
type input "[DATE]"
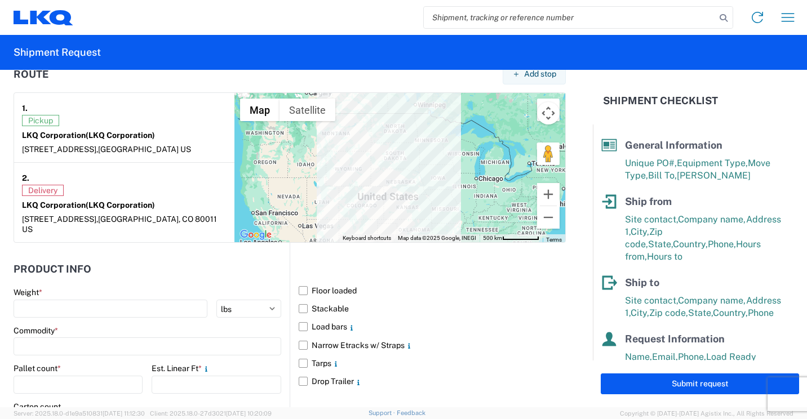
scroll to position [902, 0]
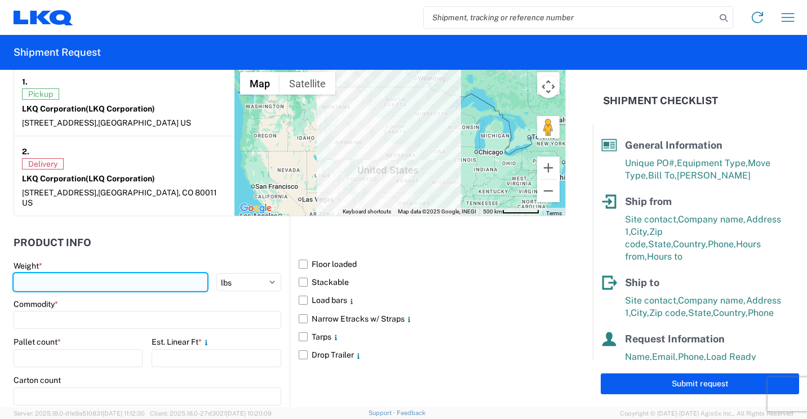
click at [123, 285] on input "number" at bounding box center [111, 282] width 194 height 18
type input "2580"
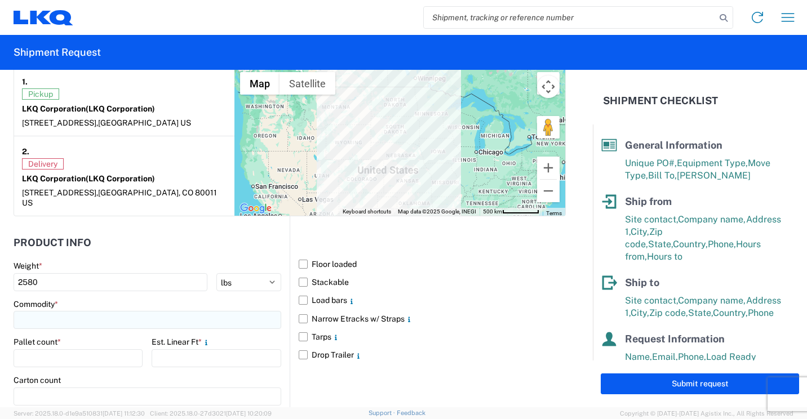
click at [145, 325] on input at bounding box center [148, 320] width 268 height 18
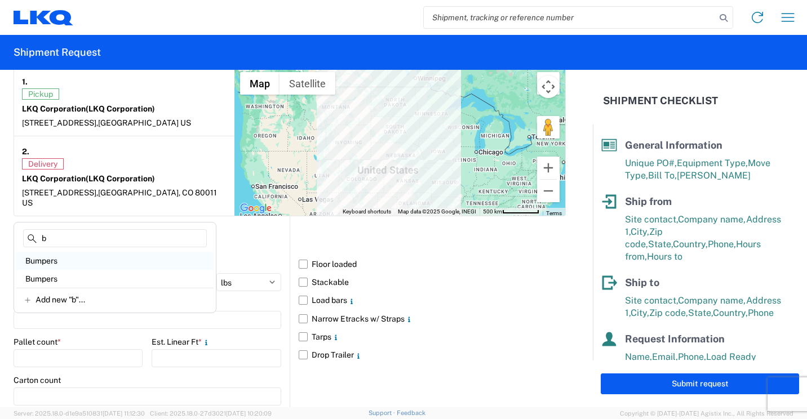
type input "b"
click at [47, 257] on div "Bumpers" at bounding box center [114, 261] width 197 height 18
type input "Bumpers"
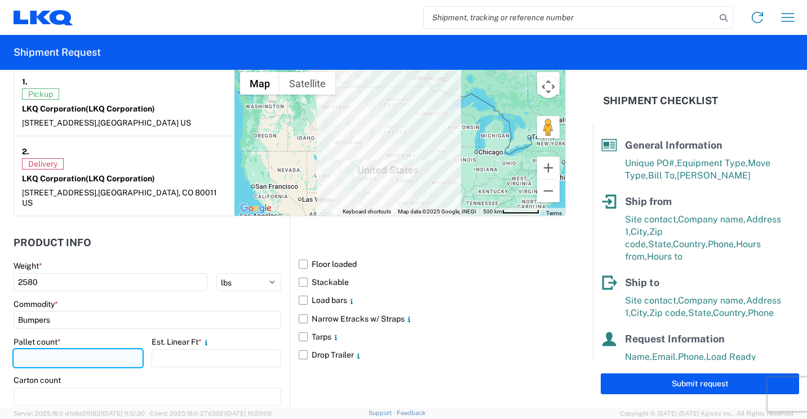
click at [65, 358] on input "number" at bounding box center [78, 358] width 129 height 18
type input "3"
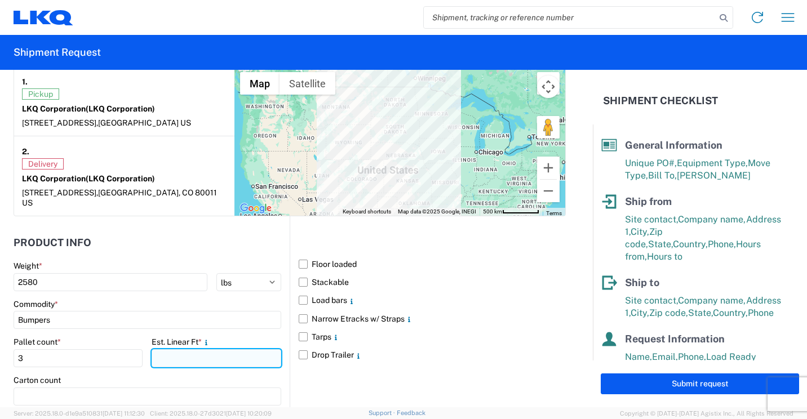
click at [189, 363] on input "number" at bounding box center [216, 358] width 129 height 18
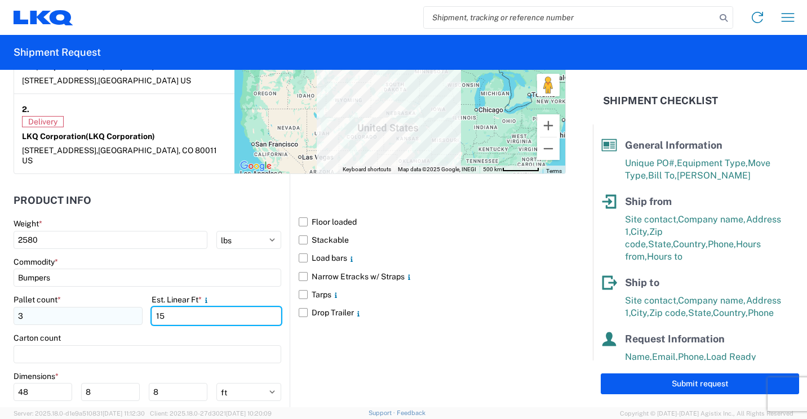
scroll to position [1025, 0]
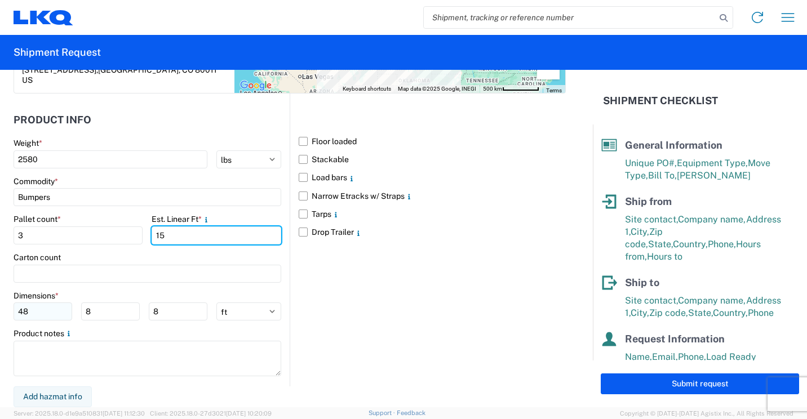
type input "15"
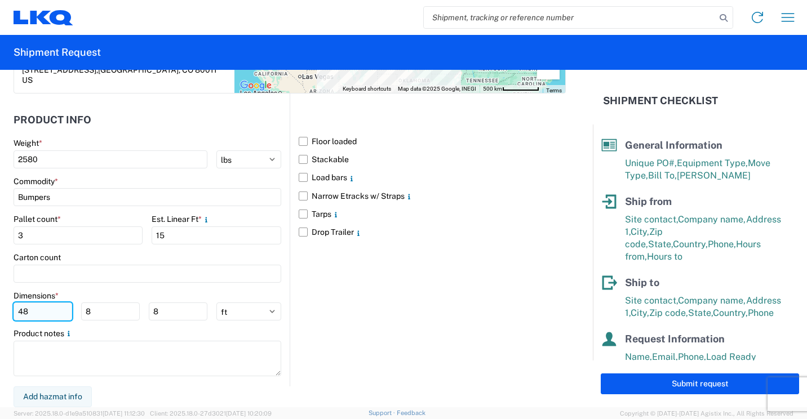
click at [56, 312] on input "48" at bounding box center [43, 312] width 59 height 18
type input "4"
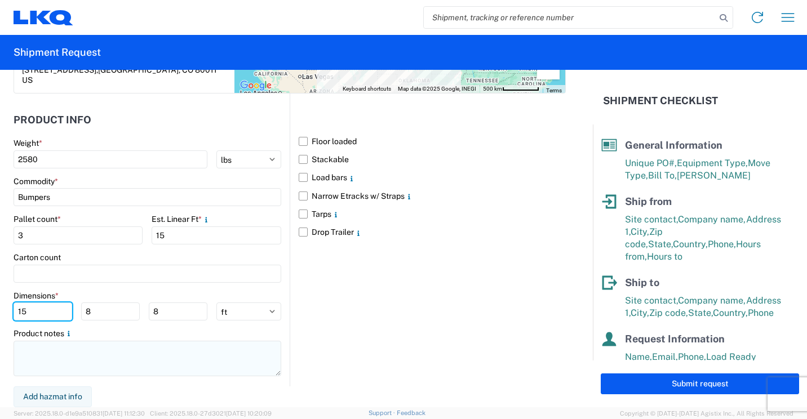
type input "15"
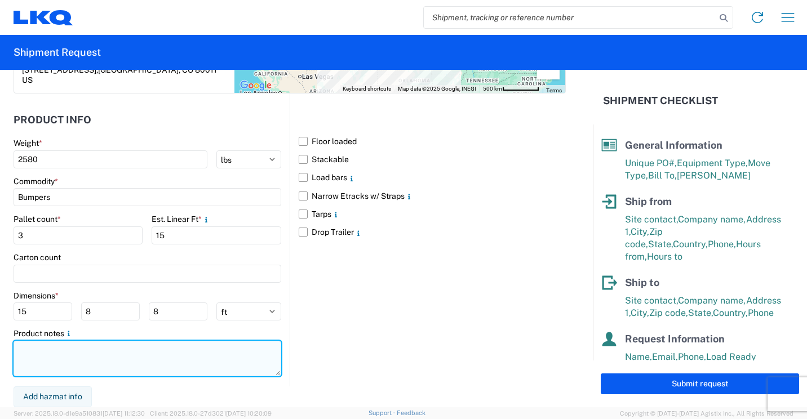
click at [84, 357] on textarea at bounding box center [148, 359] width 268 height 36
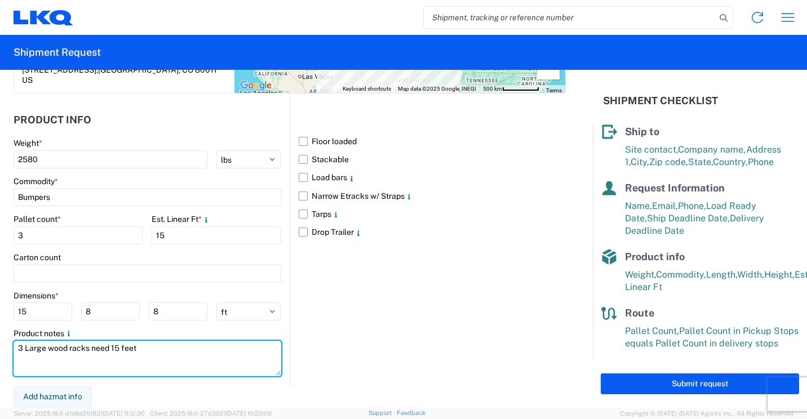
scroll to position [152, 0]
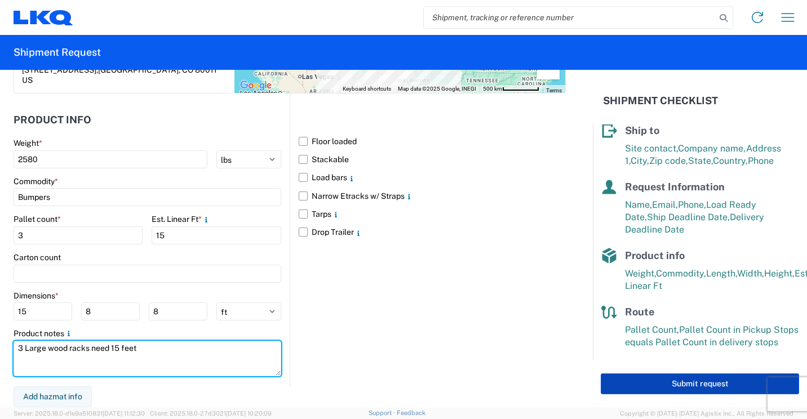
type textarea "3 Large wood racks need 15 feet"
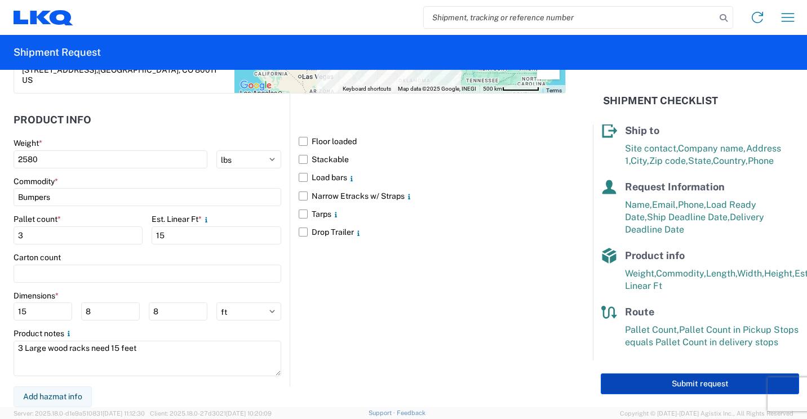
click at [650, 383] on button "Submit request" at bounding box center [700, 384] width 198 height 21
select select "US"
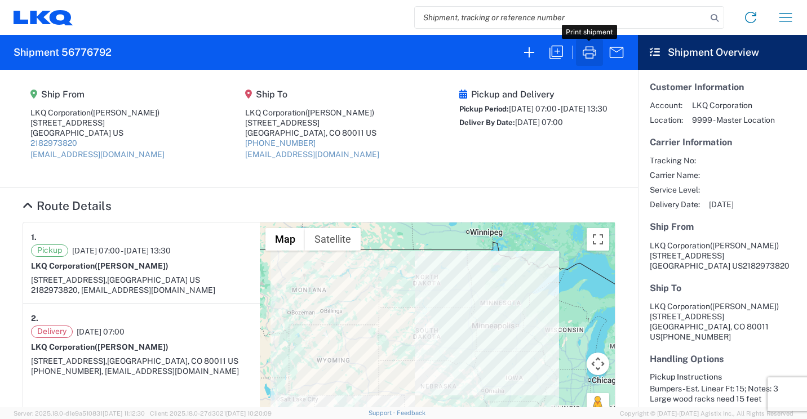
click at [591, 50] on icon "button" at bounding box center [590, 52] width 14 height 12
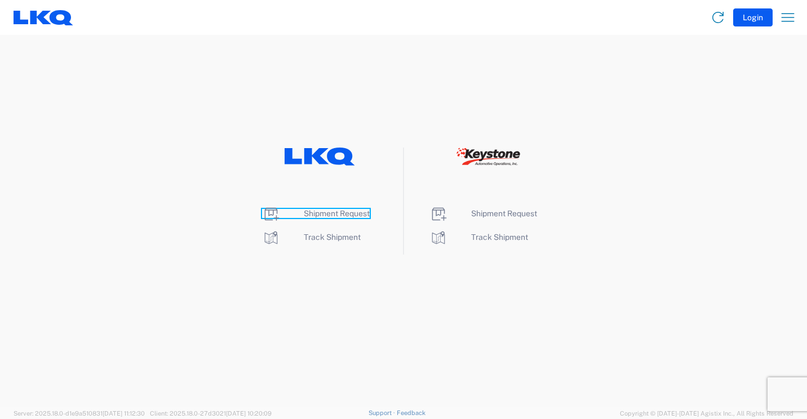
click at [325, 209] on span "Shipment Request" at bounding box center [337, 213] width 66 height 9
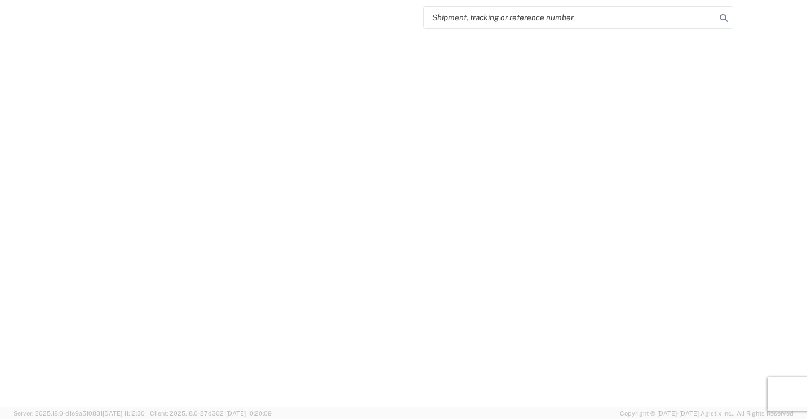
select select "FULL"
select select "LBS"
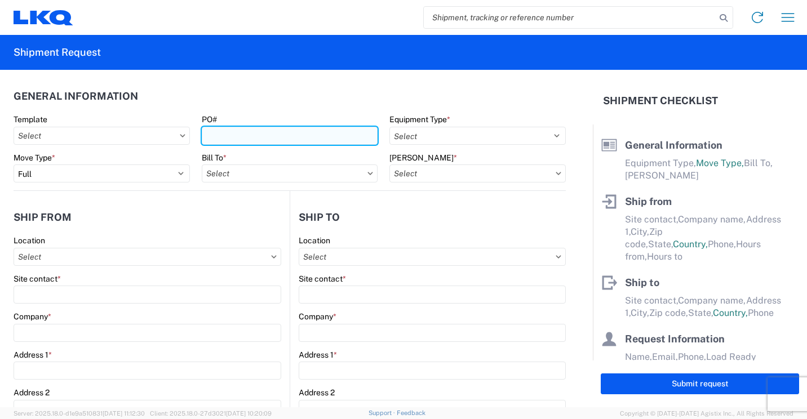
click at [330, 131] on input "PO#" at bounding box center [290, 136] width 176 height 18
type input "41868"
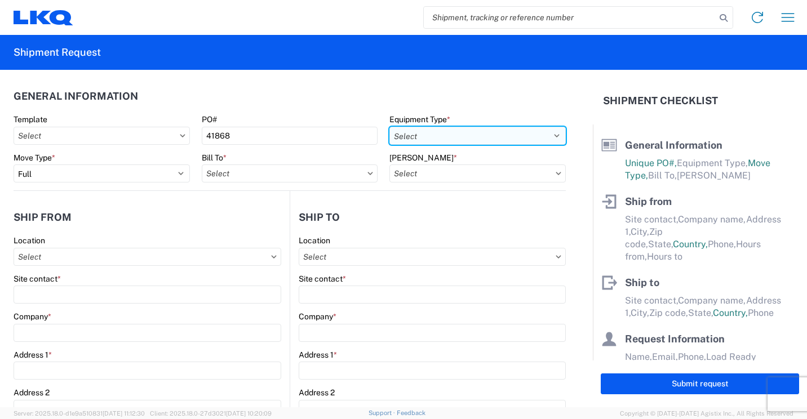
click at [503, 129] on select "Select 53’ Dry Van Flatbed Dropdeck (van) Lowboy (flatbed) Rail" at bounding box center [477, 136] width 176 height 18
select select "STDV"
click at [389, 127] on select "Select 53’ Dry Van Flatbed Dropdeck (van) Lowboy (flatbed) Rail" at bounding box center [477, 136] width 176 height 18
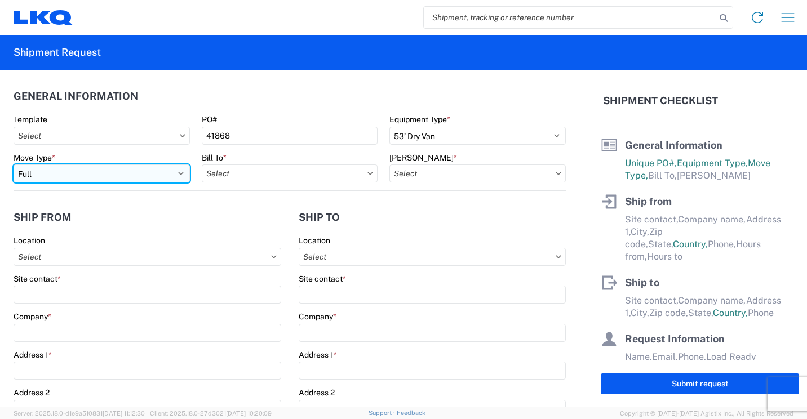
click at [174, 171] on select "Select Full Partial TL" at bounding box center [102, 174] width 176 height 18
select select "PARTIAL_TL"
click at [14, 165] on select "Select Full Partial TL" at bounding box center [102, 174] width 176 height 18
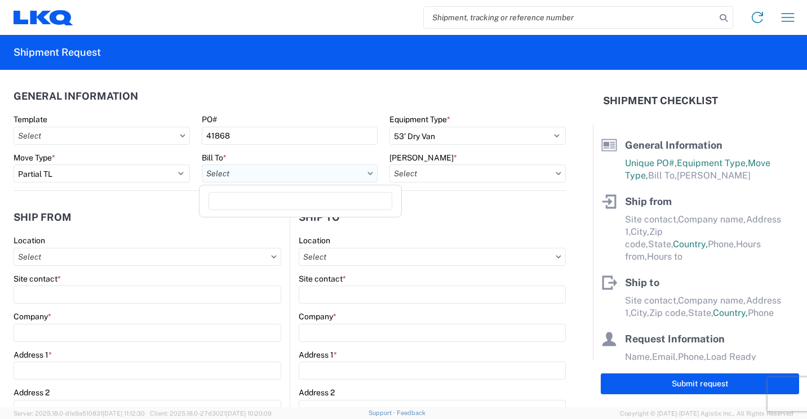
click at [254, 174] on input "Bill To *" at bounding box center [290, 174] width 176 height 18
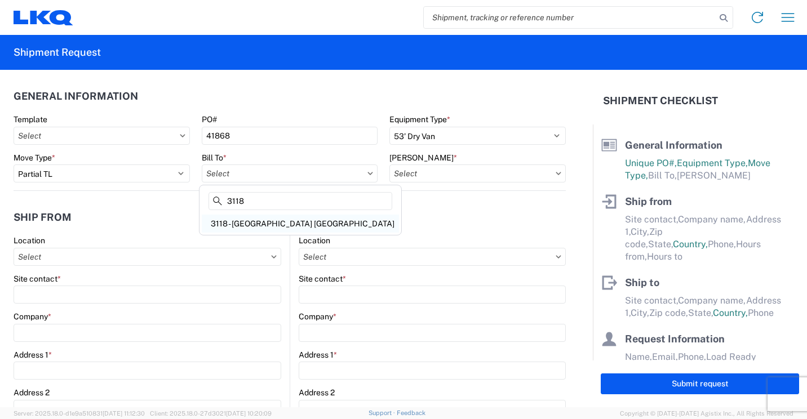
type input "3118"
click at [234, 226] on div "3118 - Brainerd MN" at bounding box center [300, 224] width 197 height 18
type input "3118 - Brainerd MN"
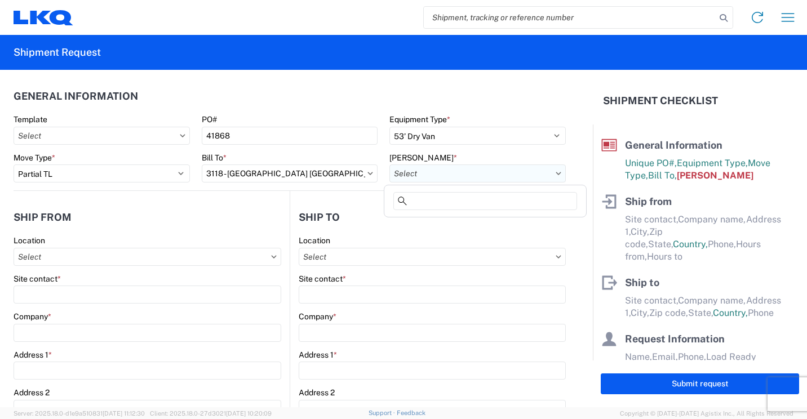
click at [442, 176] on input "Bill Code *" at bounding box center [477, 174] width 176 height 18
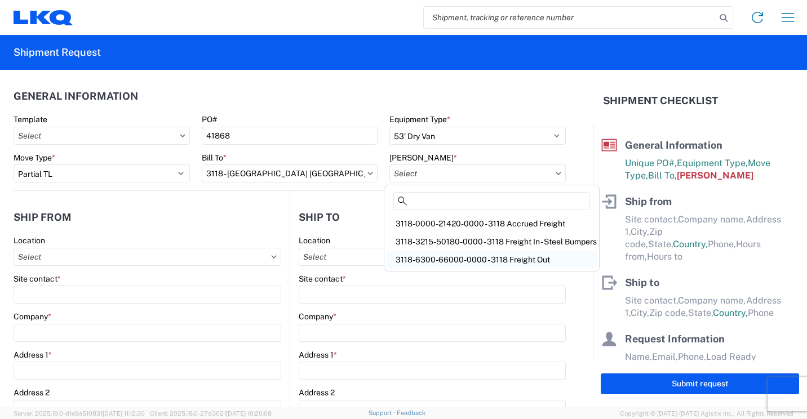
click at [446, 262] on div "3118-6300-66000-0000 - 3118 Freight Out" at bounding box center [492, 260] width 210 height 18
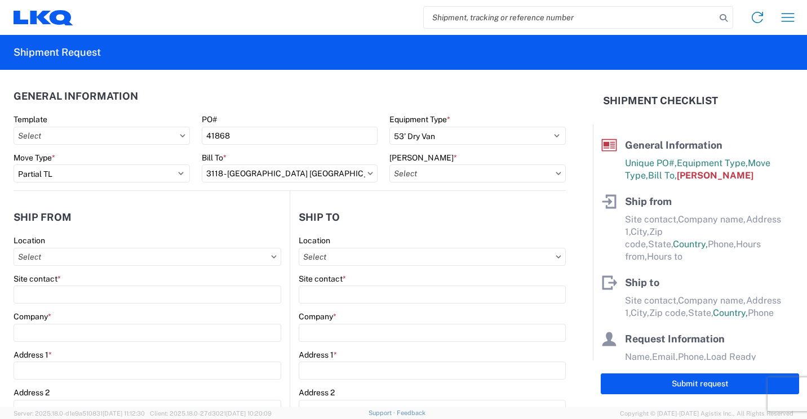
type input "3118-6300-66000-0000 - 3118 Freight Out"
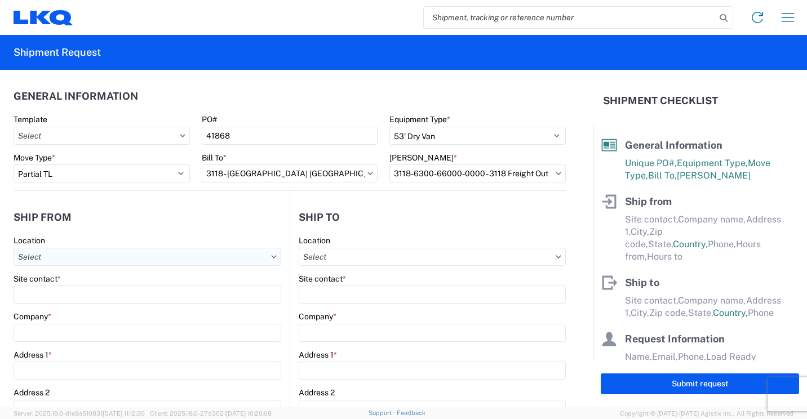
click at [211, 256] on input "Location" at bounding box center [148, 257] width 268 height 18
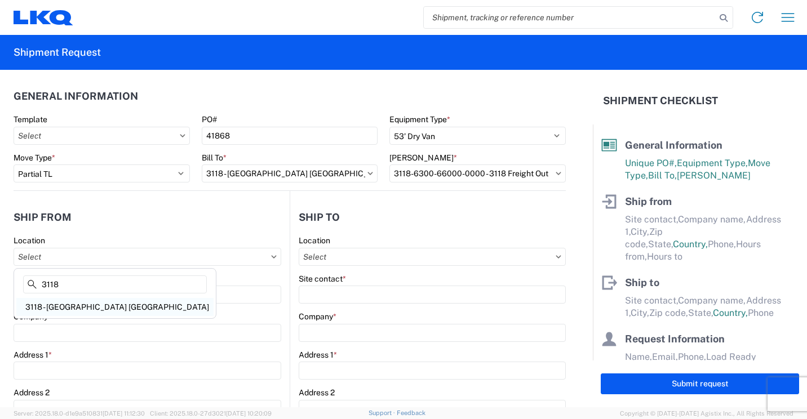
type input "3118"
click at [73, 307] on div "3118 - [GEOGRAPHIC_DATA] [GEOGRAPHIC_DATA]" at bounding box center [114, 307] width 197 height 18
type input "3118 - [GEOGRAPHIC_DATA] [GEOGRAPHIC_DATA]"
type input "LKQ Corporation"
type input "[STREET_ADDRESS]"
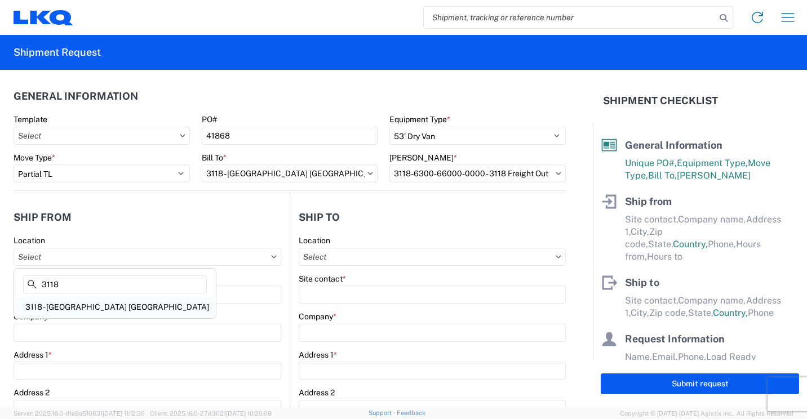
type input "Brainerd"
type input "56401"
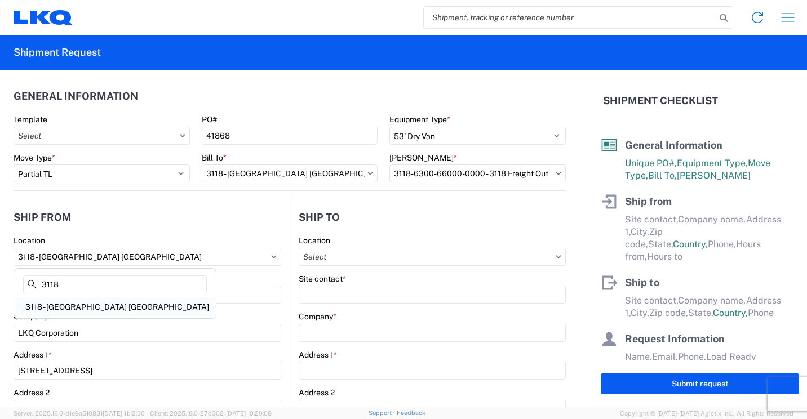
select select "MN"
select select "US"
type input "07:00"
type input "16:30"
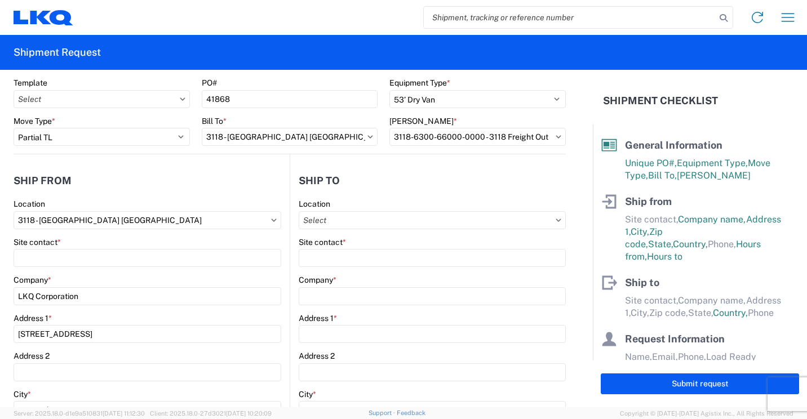
scroll to position [56, 0]
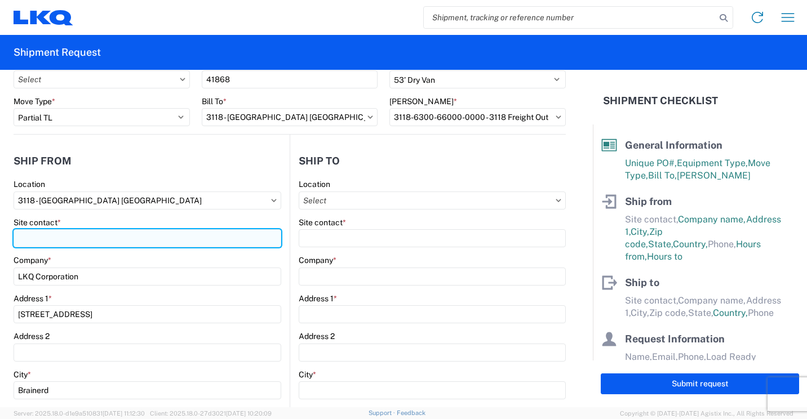
click at [191, 241] on input "Site contact *" at bounding box center [148, 238] width 268 height 18
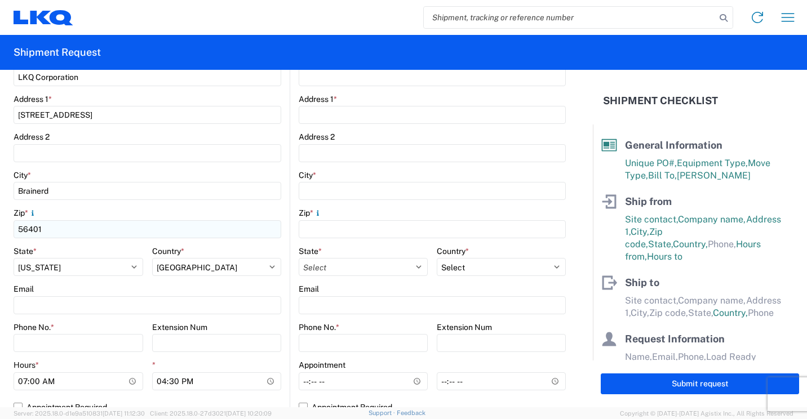
scroll to position [282, 0]
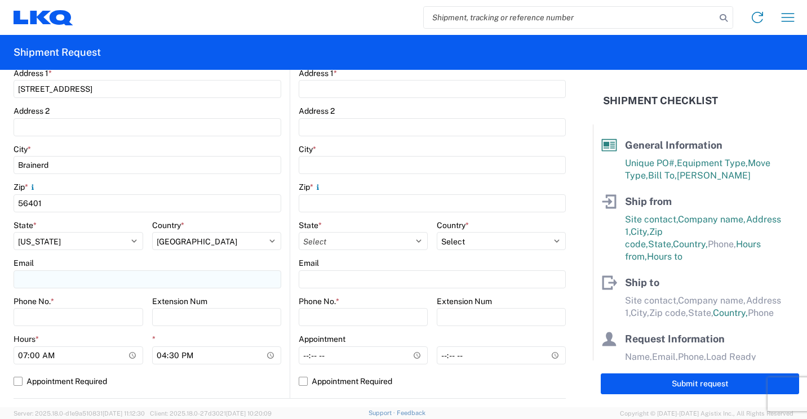
type input "[PERSON_NAME]"
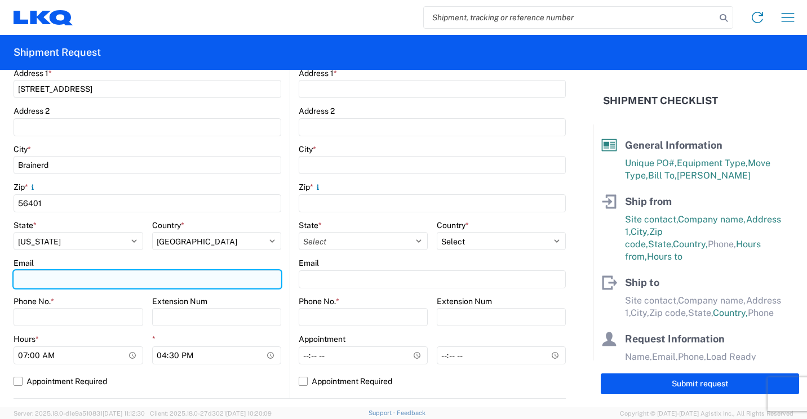
click at [136, 277] on input "Email" at bounding box center [148, 280] width 268 height 18
type input "[EMAIL_ADDRESS][DOMAIN_NAME]"
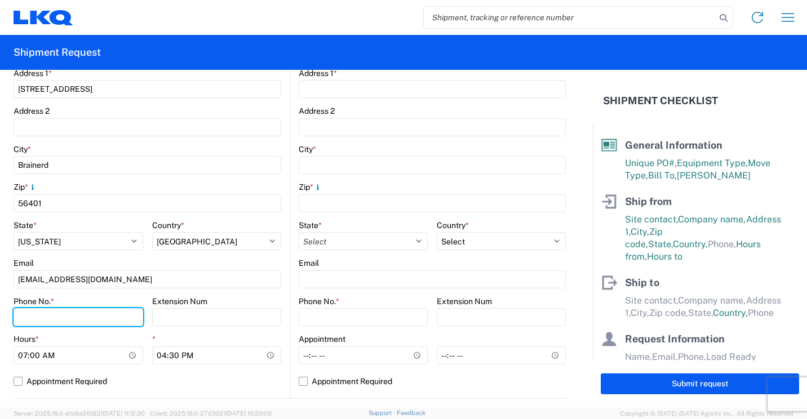
type input "2182973820"
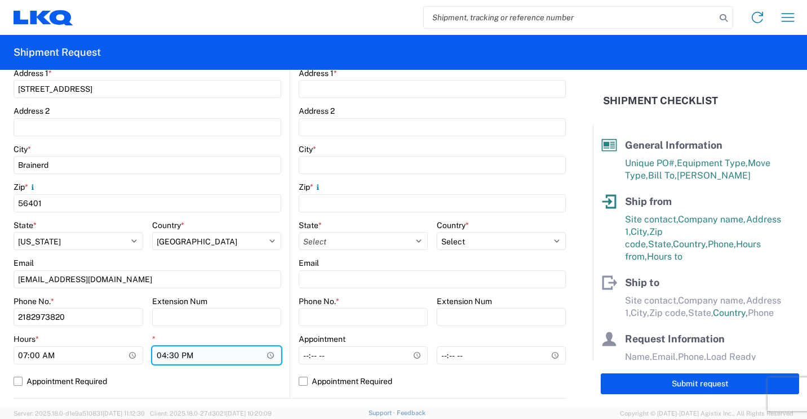
click at [161, 357] on input "16:30" at bounding box center [217, 356] width 130 height 18
type input "13:30"
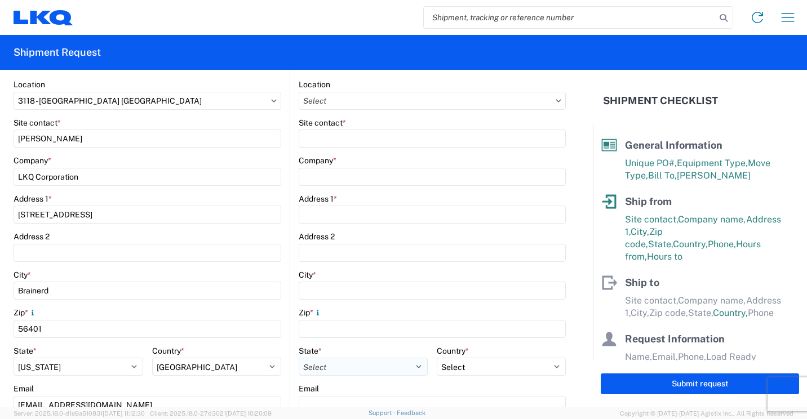
scroll to position [113, 0]
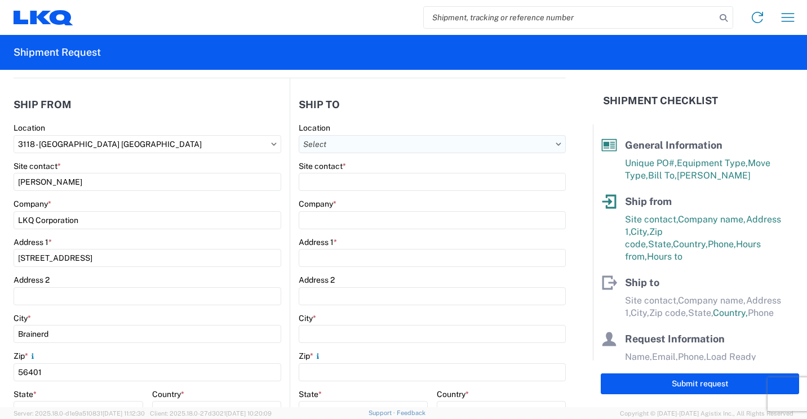
click at [497, 145] on input "Location" at bounding box center [432, 144] width 267 height 18
type input "046"
click at [350, 193] on div "3046 - Detroit MI (046)" at bounding box center [407, 194] width 218 height 18
type input "3046 - Detroit MI (046)"
type input "LKQ Corporation"
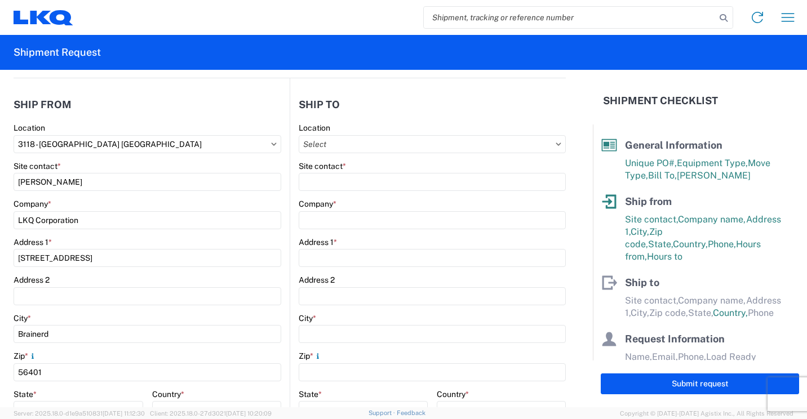
type input "36555 Ecorse Rd"
type input "Romulus"
type input "48174"
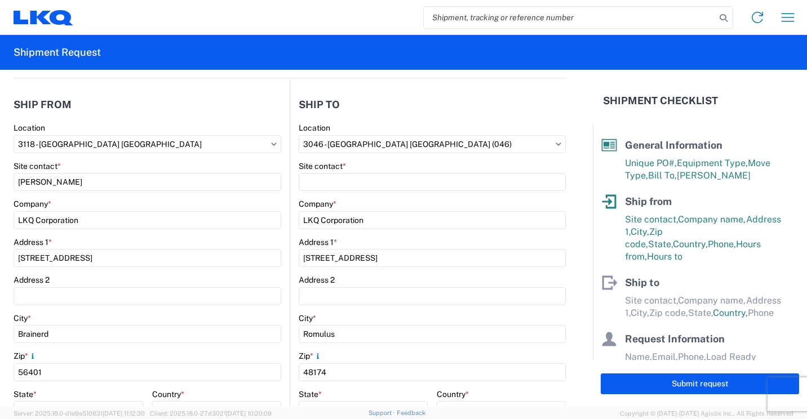
select select "US"
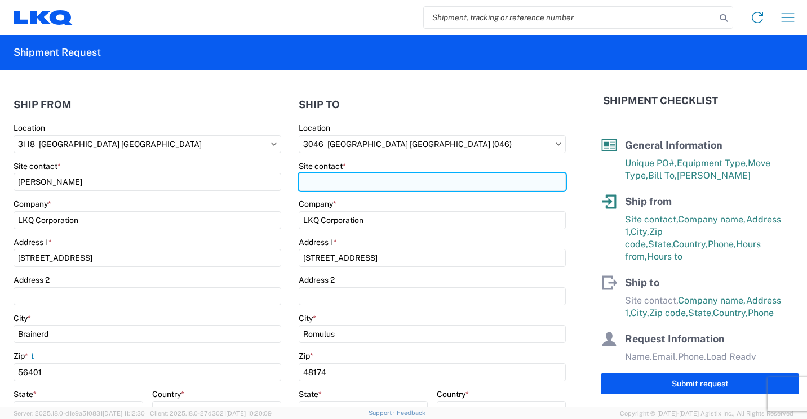
click at [374, 183] on input "Site contact *" at bounding box center [432, 182] width 267 height 18
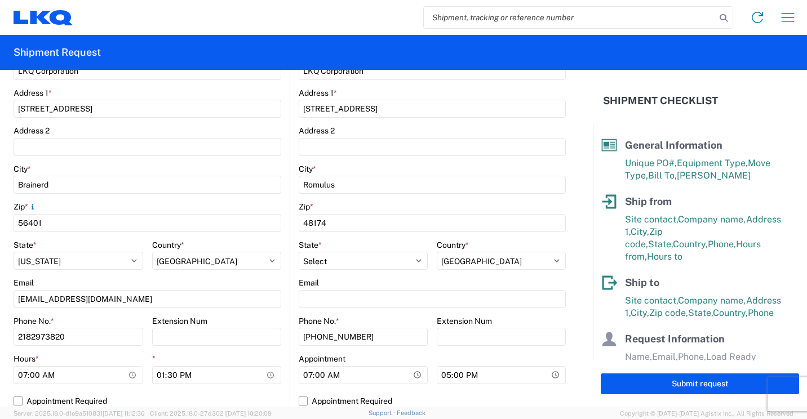
scroll to position [282, 0]
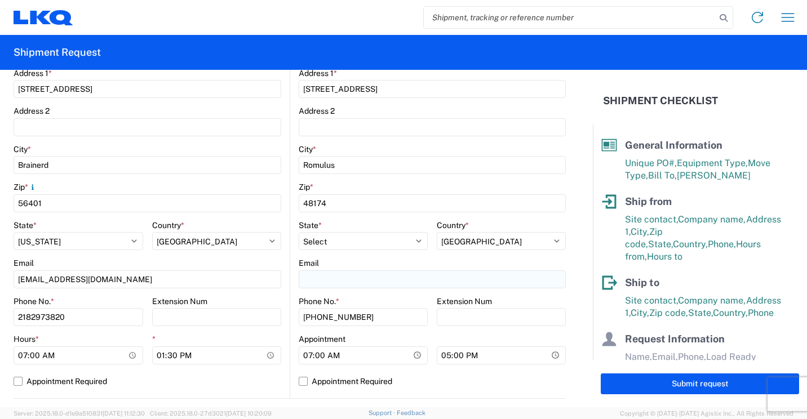
type input "Rick Varnauskas"
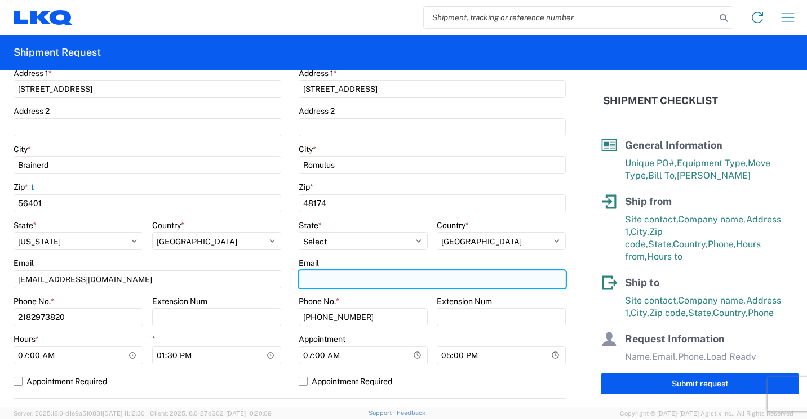
click at [375, 282] on input "Email" at bounding box center [432, 280] width 267 height 18
type input "rcvarauskas@lkqcorp.com"
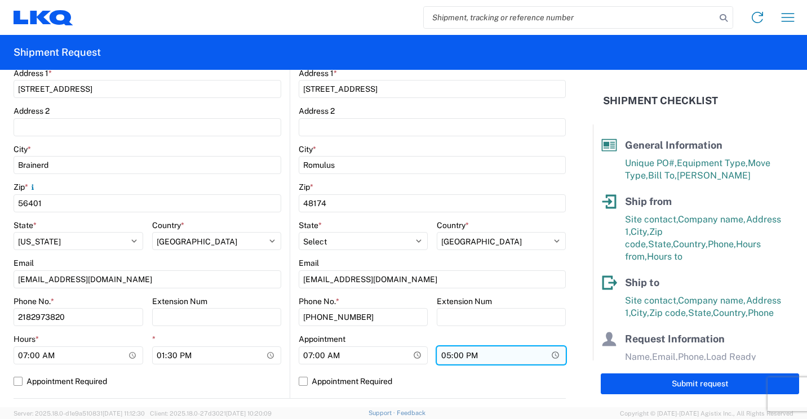
click at [440, 354] on input "17:00" at bounding box center [501, 356] width 129 height 18
type input "15:30"
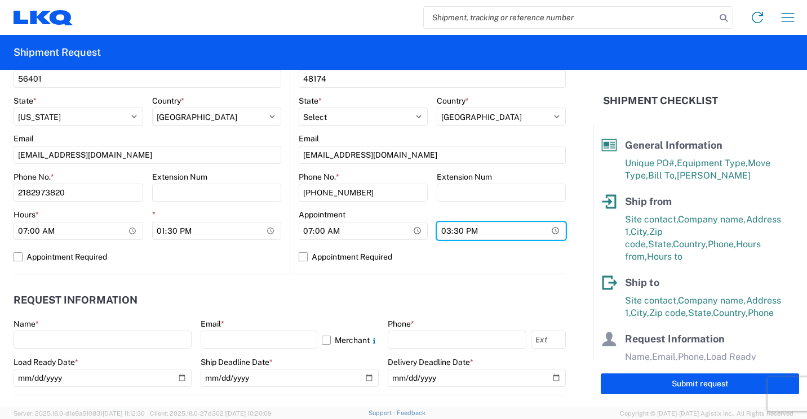
scroll to position [451, 0]
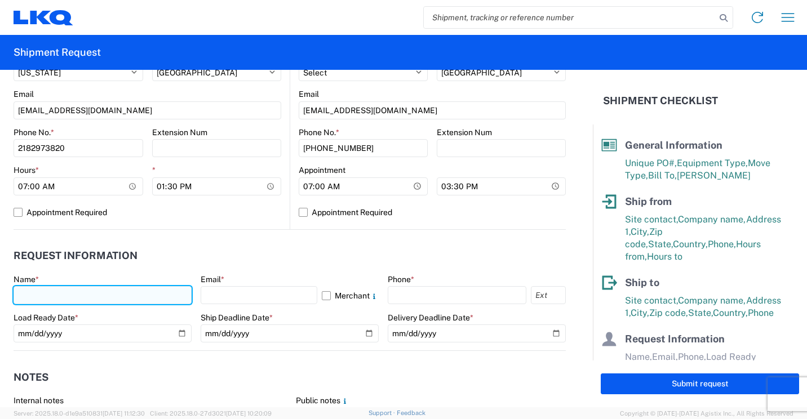
drag, startPoint x: 150, startPoint y: 298, endPoint x: 165, endPoint y: 295, distance: 14.3
click at [150, 298] on input "text" at bounding box center [103, 295] width 178 height 18
type input "[PERSON_NAME]"
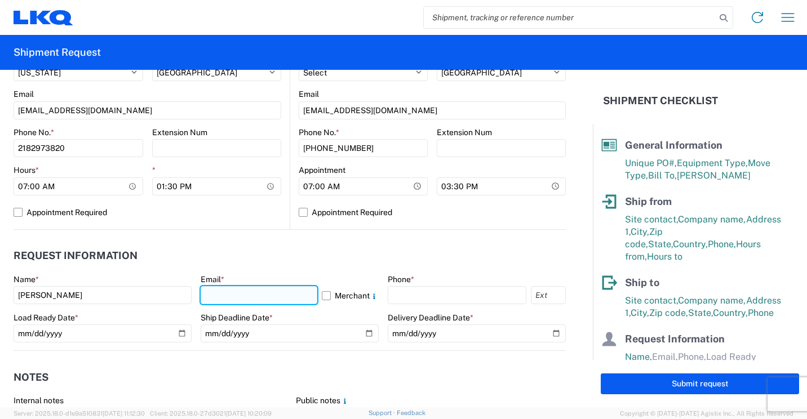
click at [290, 293] on input "text" at bounding box center [259, 295] width 117 height 18
type input "[EMAIL_ADDRESS][DOMAIN_NAME]"
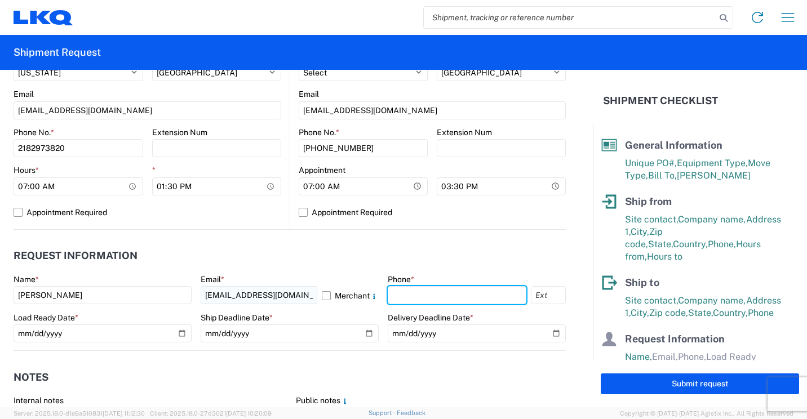
type input "2182973820"
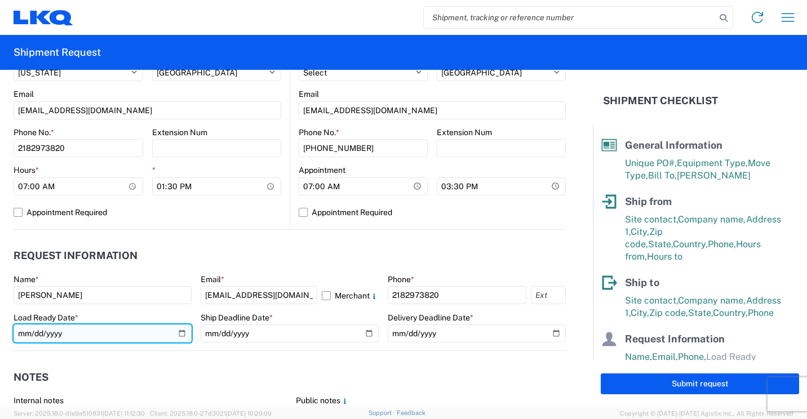
click at [177, 333] on input "date" at bounding box center [103, 334] width 178 height 18
type input "[DATE]"
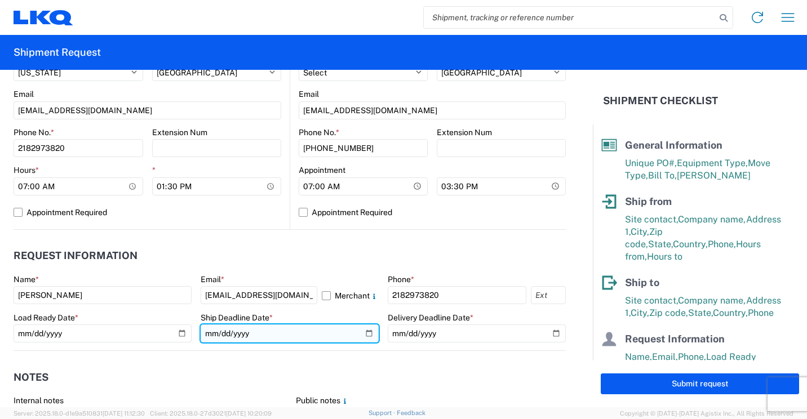
click at [360, 332] on input "date" at bounding box center [290, 334] width 178 height 18
type input "[DATE]"
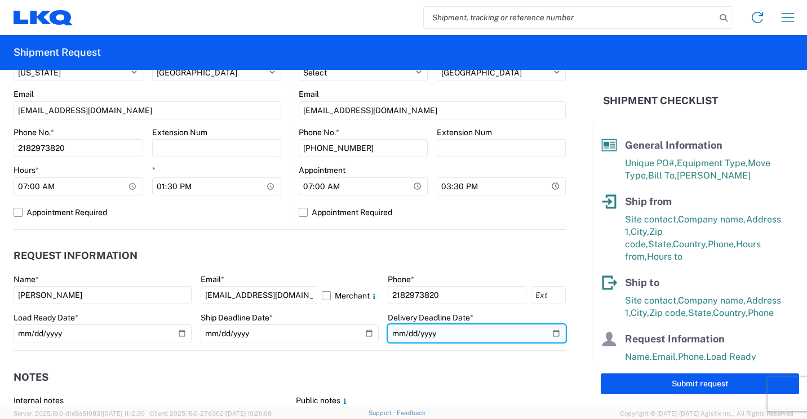
click at [547, 331] on input "date" at bounding box center [477, 334] width 178 height 18
type input "[DATE]"
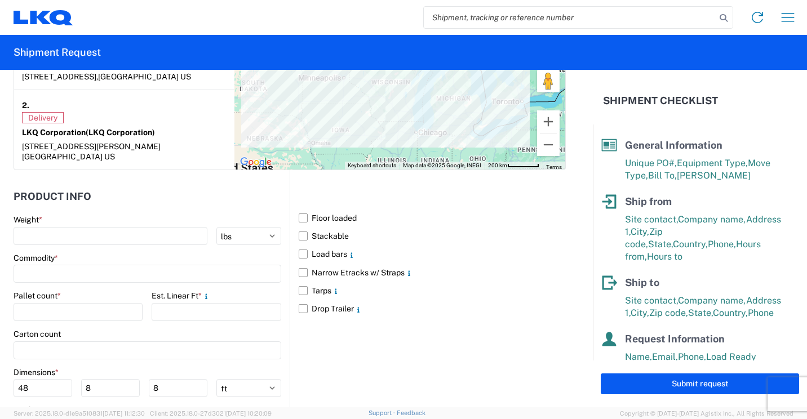
scroll to position [958, 0]
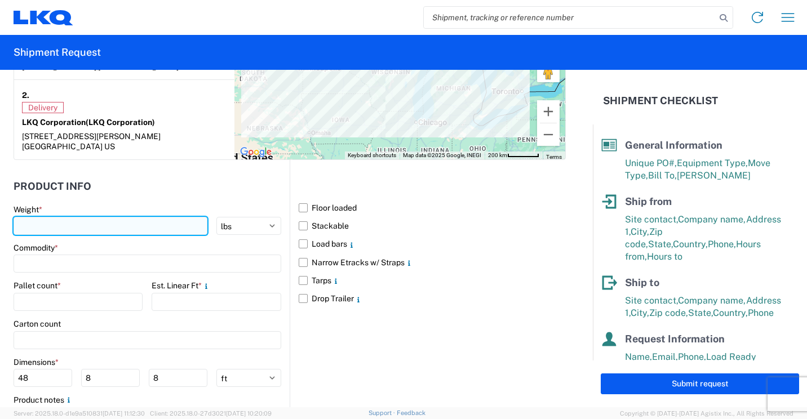
click at [170, 217] on input "number" at bounding box center [111, 226] width 194 height 18
type input "2445"
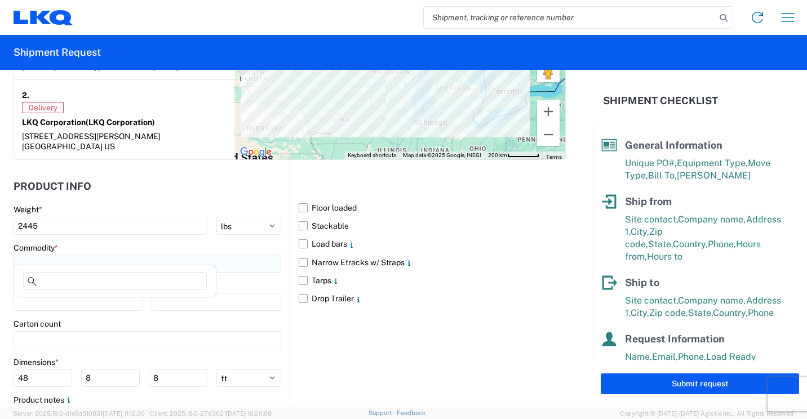
click at [104, 255] on input at bounding box center [148, 264] width 268 height 18
type input "b"
click at [52, 303] on div "Bumpers" at bounding box center [114, 304] width 197 height 18
type input "Bumpers"
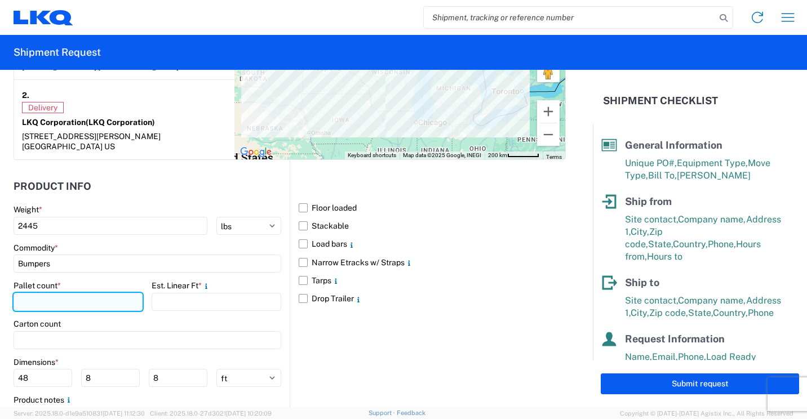
drag, startPoint x: 63, startPoint y: 292, endPoint x: 65, endPoint y: 286, distance: 5.9
click at [65, 293] on input "number" at bounding box center [78, 302] width 129 height 18
type input "3"
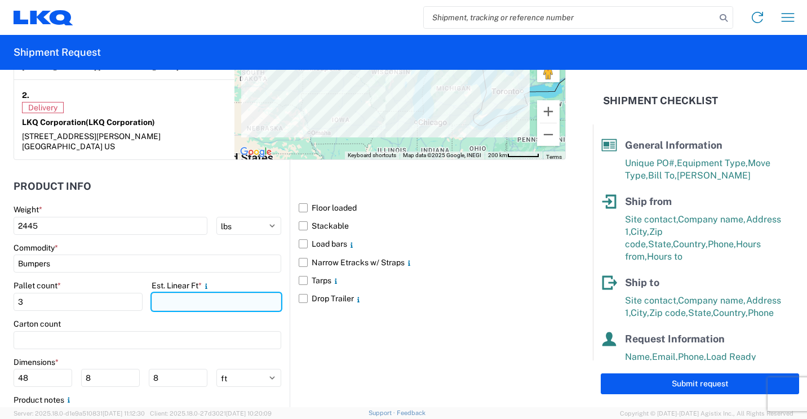
click at [172, 296] on input "number" at bounding box center [216, 302] width 129 height 18
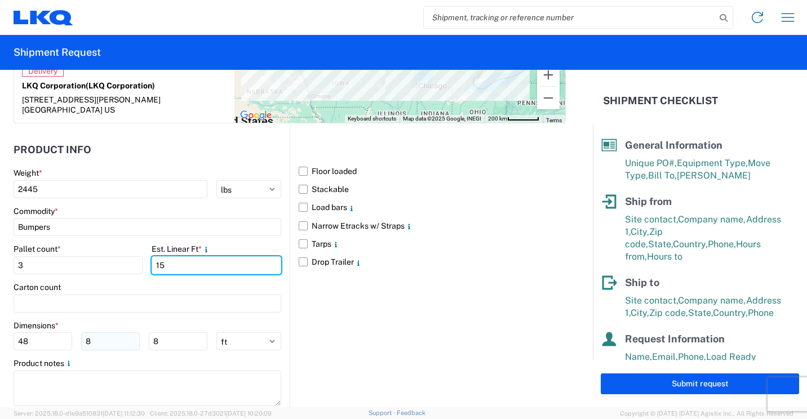
scroll to position [1015, 0]
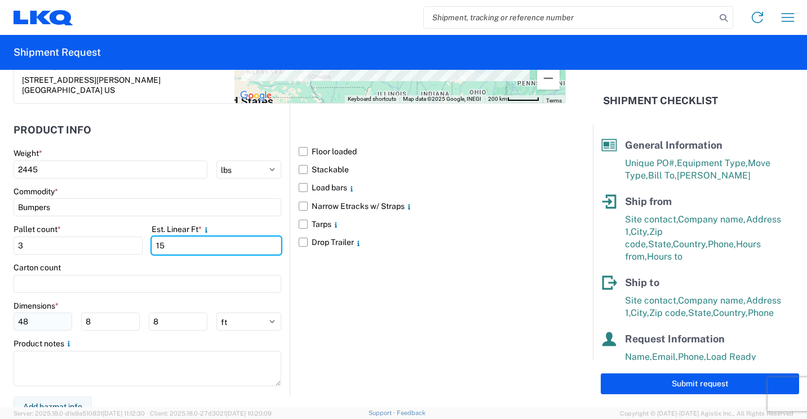
type input "15"
click at [44, 314] on input "48" at bounding box center [43, 322] width 59 height 18
type input "4"
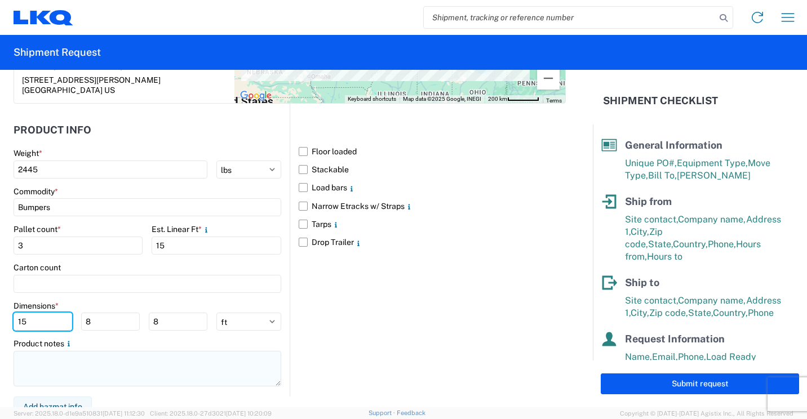
type input "15"
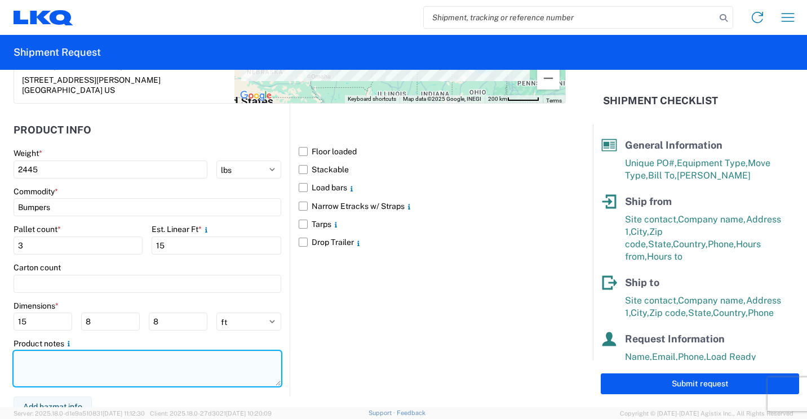
click at [73, 353] on textarea at bounding box center [148, 369] width 268 height 36
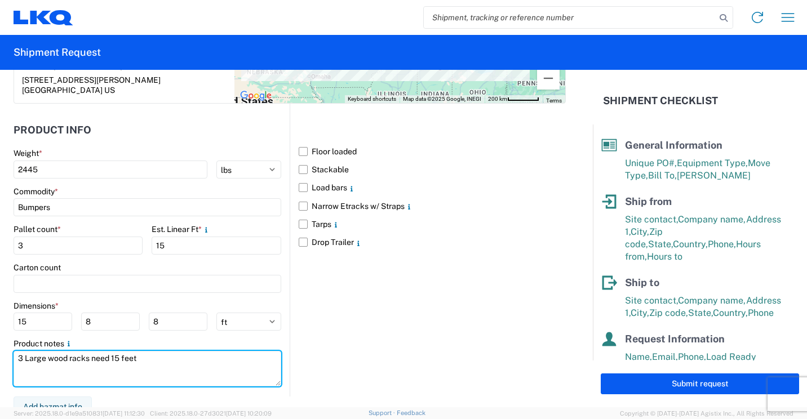
scroll to position [152, 0]
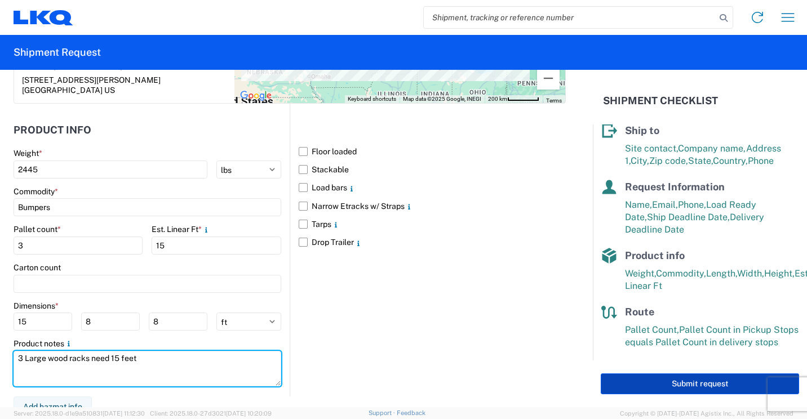
type textarea "3 Large wood racks need 15 feet"
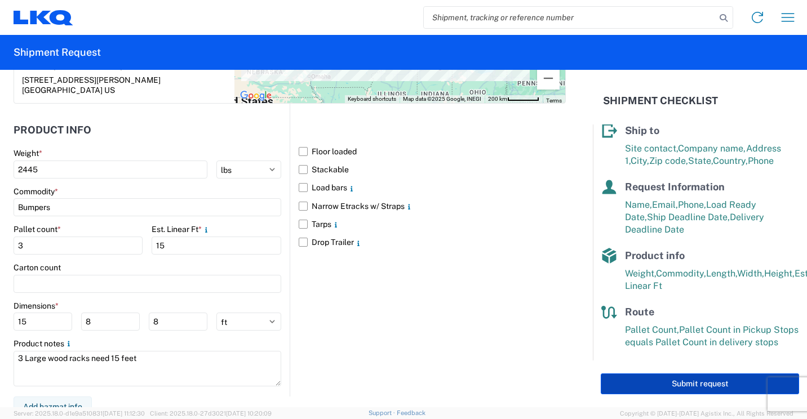
click at [653, 381] on button "Submit request" at bounding box center [700, 384] width 198 height 21
select select "MN"
select select "US"
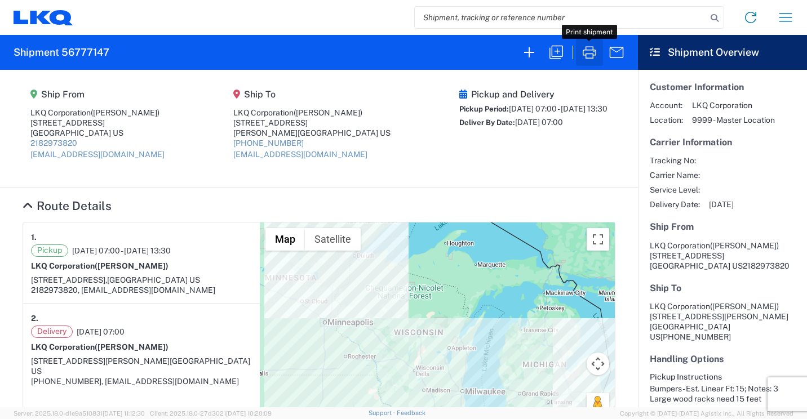
click at [590, 57] on icon "button" at bounding box center [590, 52] width 18 height 18
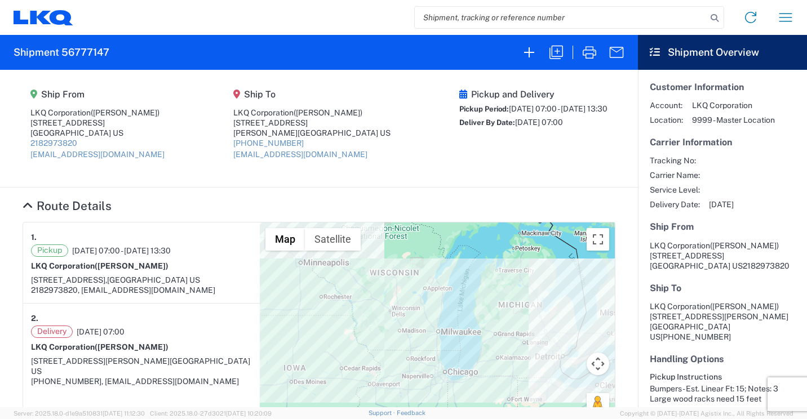
drag, startPoint x: 466, startPoint y: 356, endPoint x: 442, endPoint y: 296, distance: 65.0
click at [442, 296] on div at bounding box center [437, 358] width 355 height 271
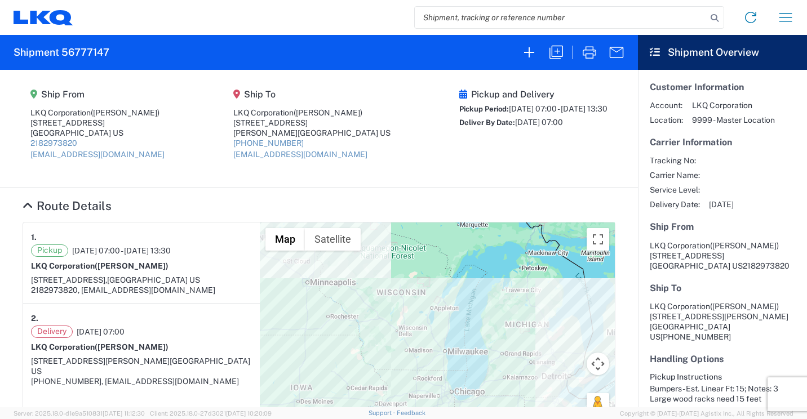
drag, startPoint x: 442, startPoint y: 295, endPoint x: 450, endPoint y: 315, distance: 21.2
click at [450, 315] on div at bounding box center [437, 358] width 355 height 271
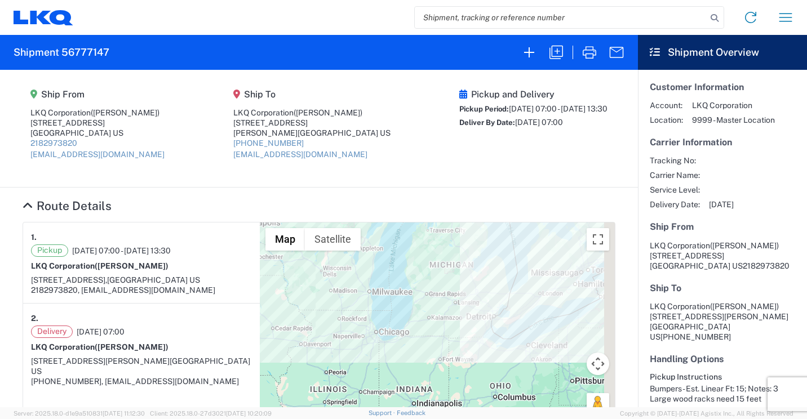
drag, startPoint x: 569, startPoint y: 351, endPoint x: 492, endPoint y: 290, distance: 98.8
click at [492, 290] on div at bounding box center [437, 358] width 355 height 271
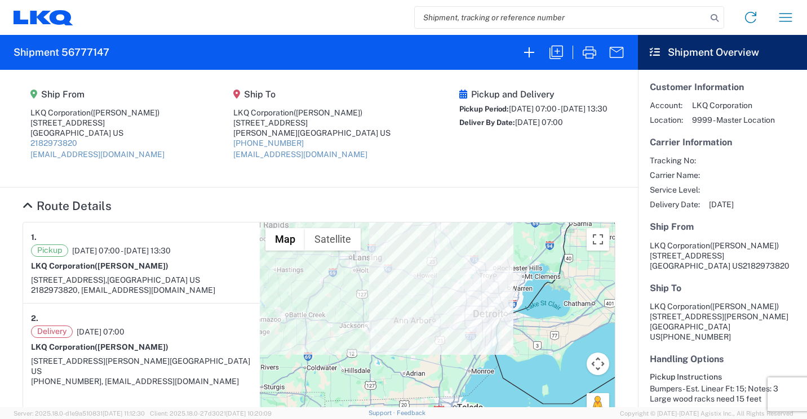
drag, startPoint x: 499, startPoint y: 324, endPoint x: 506, endPoint y: 352, distance: 28.6
click at [506, 352] on div at bounding box center [437, 358] width 355 height 271
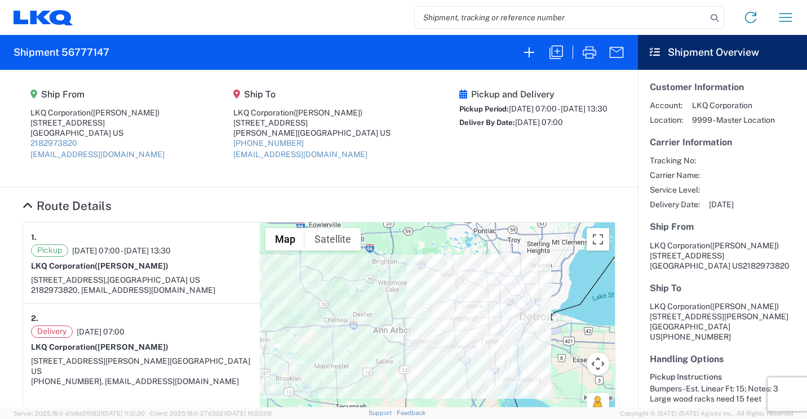
drag, startPoint x: 505, startPoint y: 318, endPoint x: 515, endPoint y: 338, distance: 21.4
click at [515, 338] on div at bounding box center [437, 358] width 355 height 271
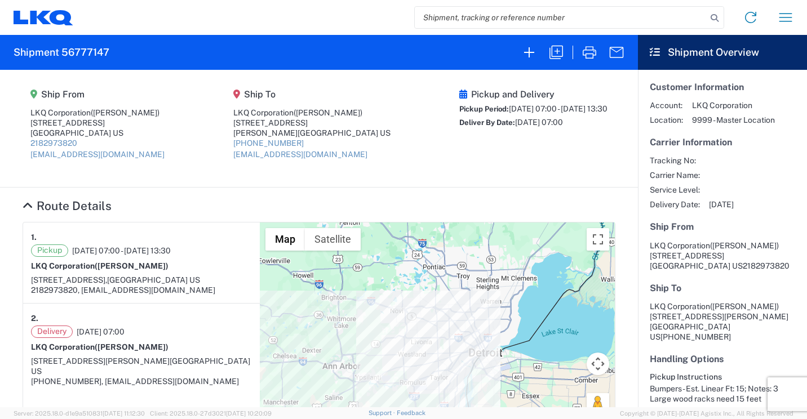
drag, startPoint x: 540, startPoint y: 353, endPoint x: 488, endPoint y: 388, distance: 63.3
click at [488, 388] on div at bounding box center [437, 358] width 355 height 271
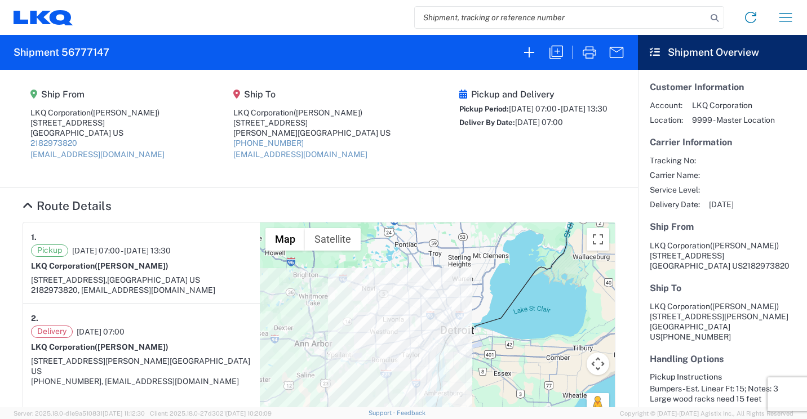
drag, startPoint x: 510, startPoint y: 304, endPoint x: 482, endPoint y: 277, distance: 39.5
click at [482, 277] on div at bounding box center [437, 358] width 355 height 271
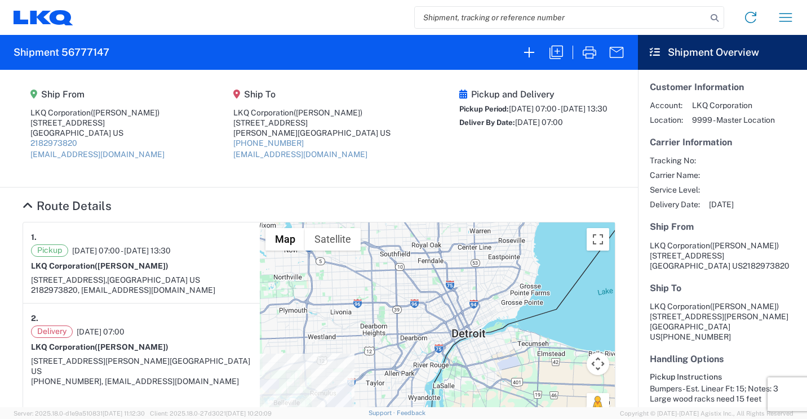
drag, startPoint x: 445, startPoint y: 347, endPoint x: 476, endPoint y: 330, distance: 35.0
click at [476, 330] on div at bounding box center [437, 358] width 355 height 271
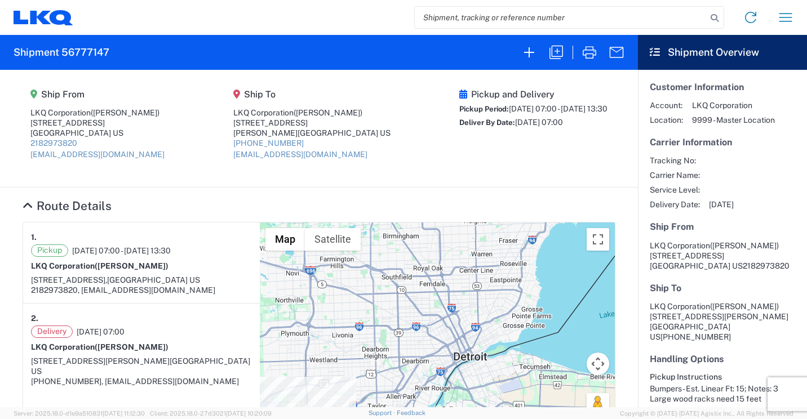
drag, startPoint x: 466, startPoint y: 302, endPoint x: 469, endPoint y: 324, distance: 21.6
click at [469, 324] on div at bounding box center [437, 358] width 355 height 271
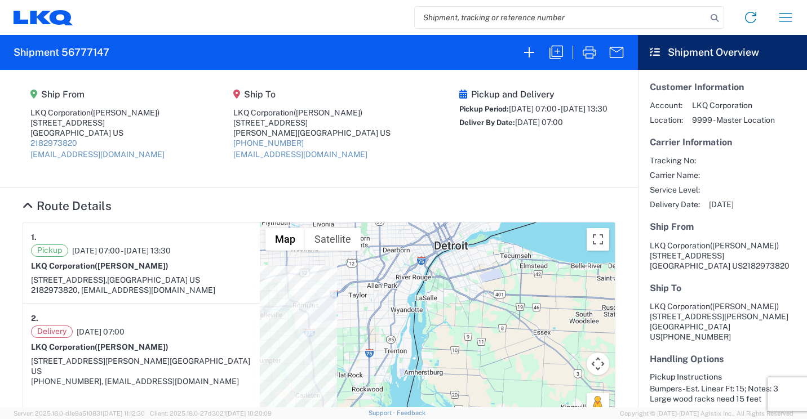
drag, startPoint x: 523, startPoint y: 363, endPoint x: 502, endPoint y: 250, distance: 114.6
click at [502, 250] on div at bounding box center [437, 358] width 355 height 271
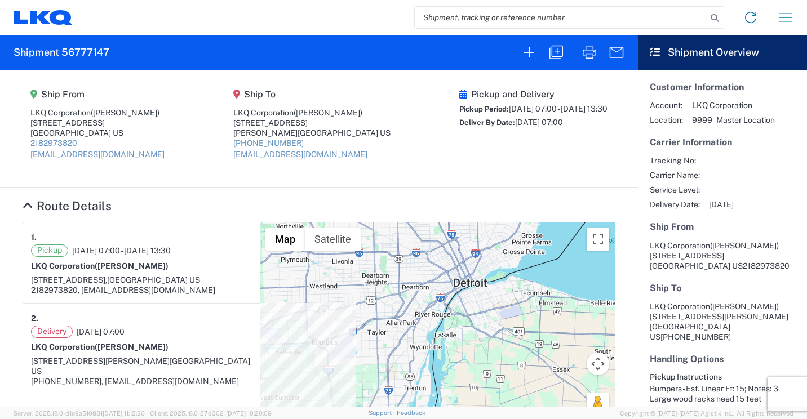
drag, startPoint x: 502, startPoint y: 250, endPoint x: 521, endPoint y: 290, distance: 44.6
click at [521, 290] on div at bounding box center [437, 358] width 355 height 271
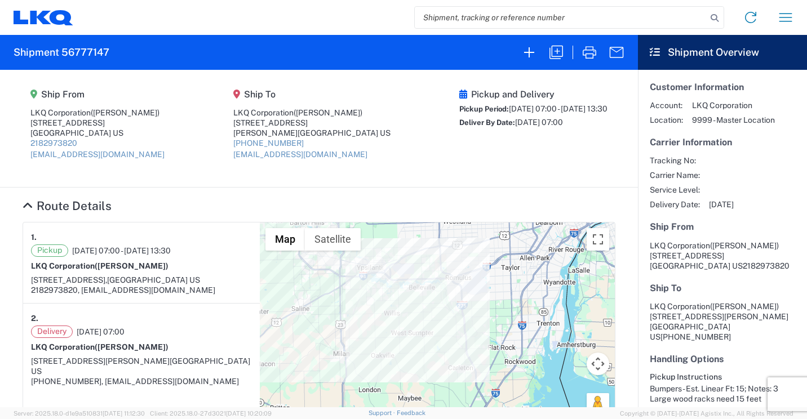
drag, startPoint x: 473, startPoint y: 314, endPoint x: 612, endPoint y: 248, distance: 153.5
click at [612, 248] on agx-collapsable-section "Route Details 1. Pickup 09/11/2025 07:00 - 09/12/2025 13:30 LKQ Corporation (Ma…" at bounding box center [319, 346] width 638 height 317
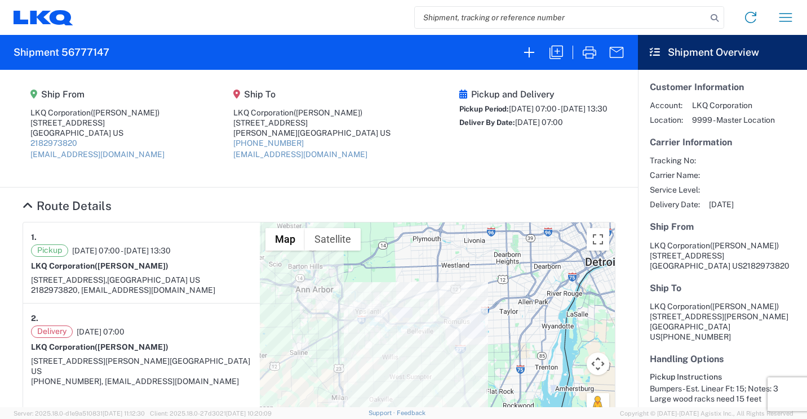
drag, startPoint x: 474, startPoint y: 256, endPoint x: 473, endPoint y: 303, distance: 46.2
click at [473, 303] on div at bounding box center [437, 358] width 355 height 271
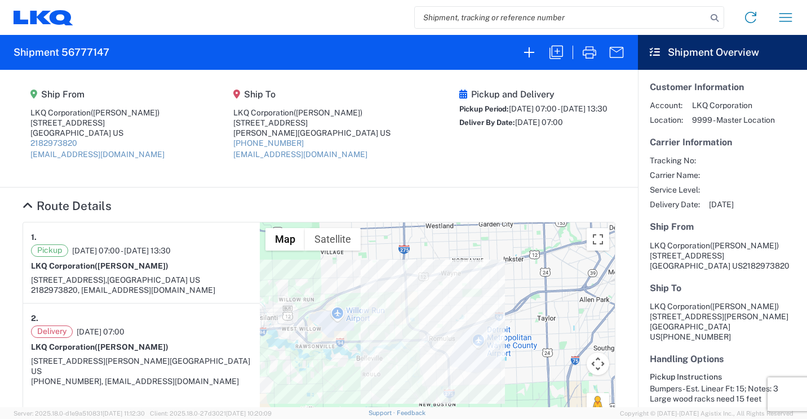
drag, startPoint x: 467, startPoint y: 298, endPoint x: 477, endPoint y: 324, distance: 28.2
click at [477, 324] on div at bounding box center [437, 358] width 355 height 271
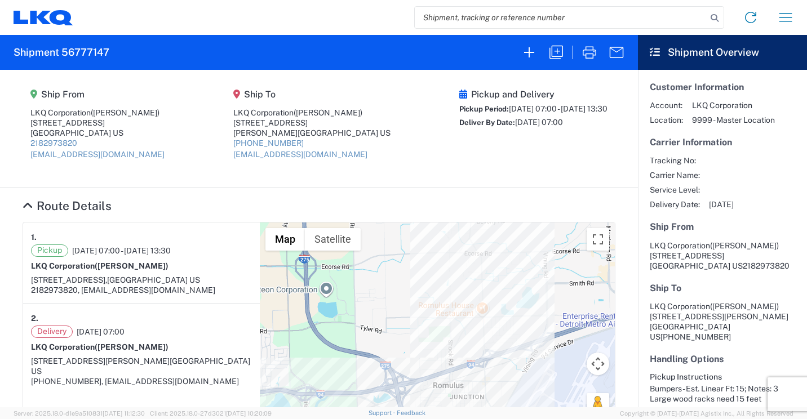
drag, startPoint x: 430, startPoint y: 293, endPoint x: 525, endPoint y: 252, distance: 104.1
click at [525, 252] on div at bounding box center [437, 358] width 355 height 271
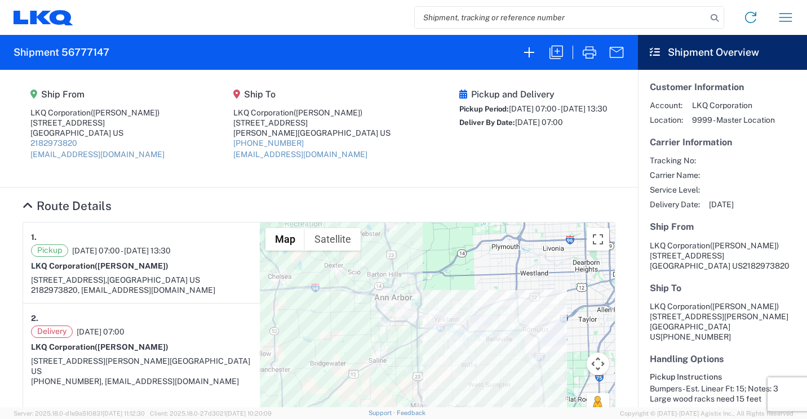
drag, startPoint x: 463, startPoint y: 269, endPoint x: 477, endPoint y: 331, distance: 64.3
click at [477, 331] on div at bounding box center [437, 358] width 355 height 271
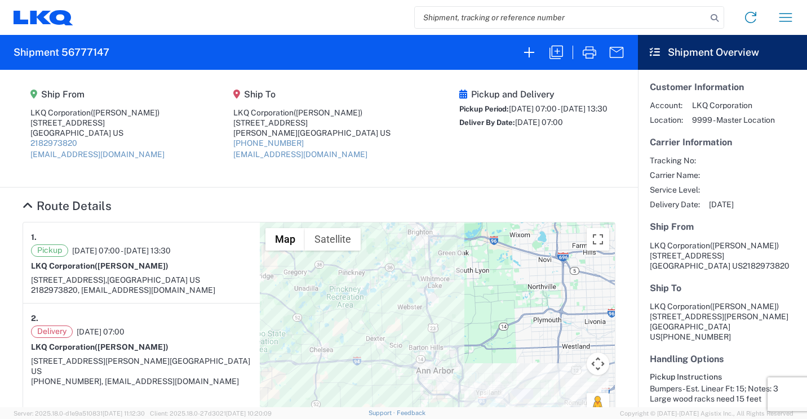
drag, startPoint x: 424, startPoint y: 250, endPoint x: 466, endPoint y: 325, distance: 86.1
click at [466, 325] on div at bounding box center [437, 358] width 355 height 271
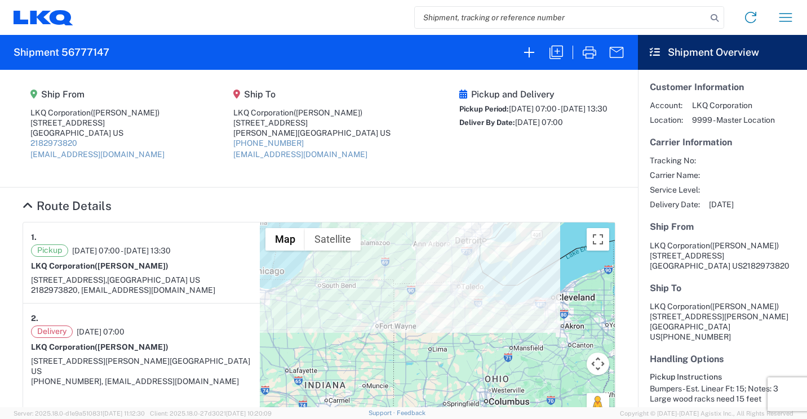
drag, startPoint x: 436, startPoint y: 373, endPoint x: 417, endPoint y: 282, distance: 92.8
click at [417, 282] on div at bounding box center [437, 358] width 355 height 271
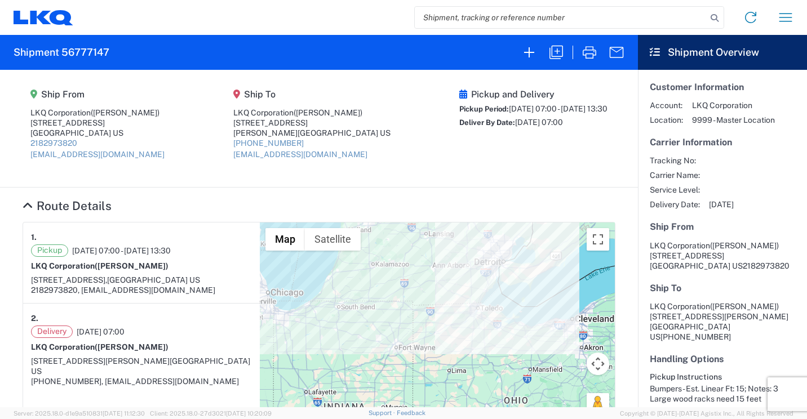
drag, startPoint x: 458, startPoint y: 318, endPoint x: 484, endPoint y: 347, distance: 38.7
click at [484, 347] on div at bounding box center [437, 358] width 355 height 271
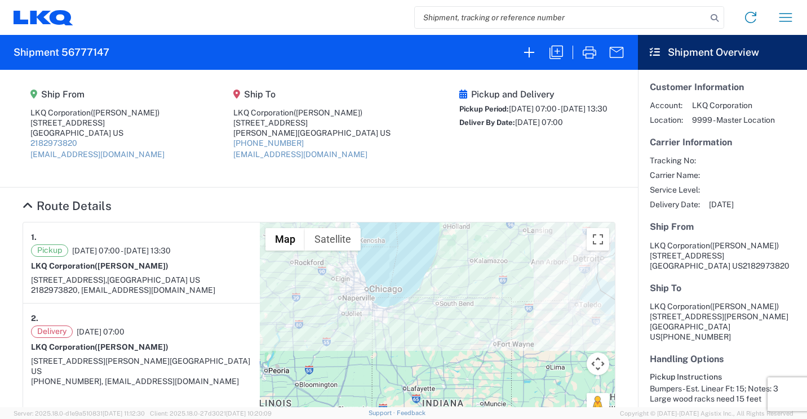
drag, startPoint x: 389, startPoint y: 351, endPoint x: 470, endPoint y: 334, distance: 81.8
click at [470, 334] on div at bounding box center [437, 358] width 355 height 271
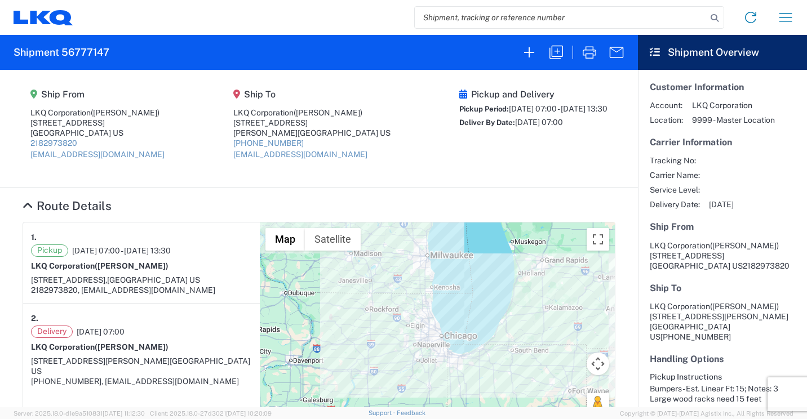
drag, startPoint x: 418, startPoint y: 355, endPoint x: 487, endPoint y: 389, distance: 77.6
click at [487, 389] on div at bounding box center [437, 358] width 355 height 271
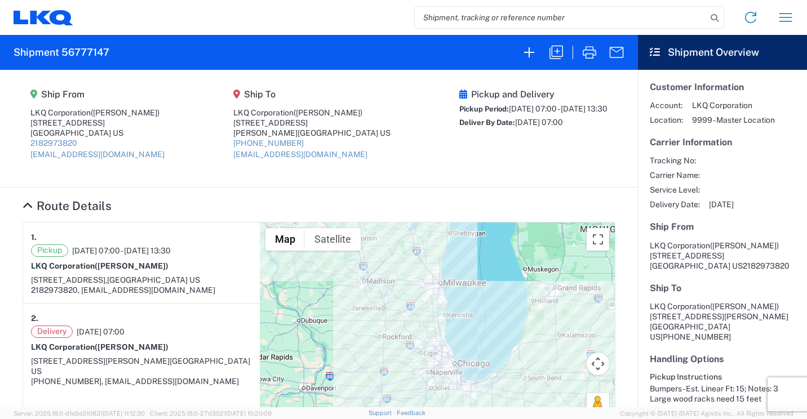
drag, startPoint x: 388, startPoint y: 298, endPoint x: 398, endPoint y: 318, distance: 23.2
click at [398, 318] on div at bounding box center [437, 358] width 355 height 271
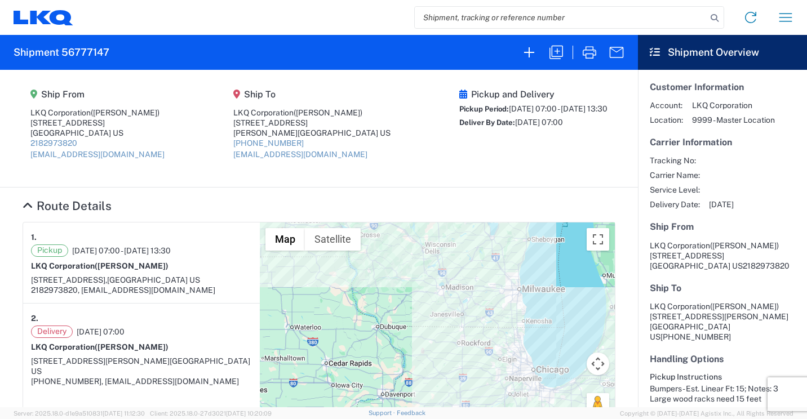
drag, startPoint x: 344, startPoint y: 359, endPoint x: 412, endPoint y: 344, distance: 69.2
click at [412, 344] on div at bounding box center [437, 358] width 355 height 271
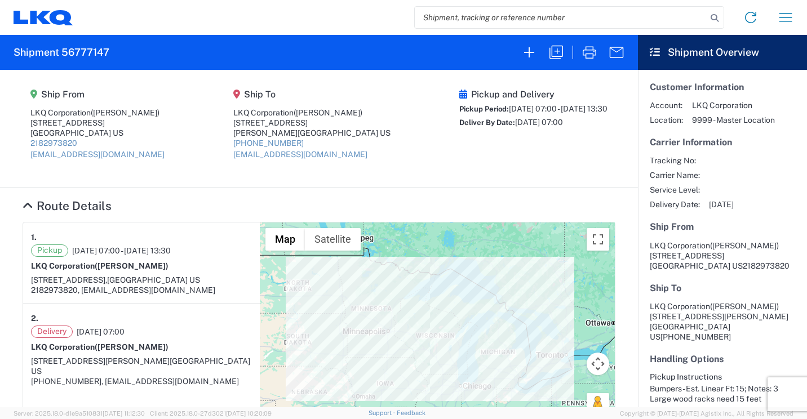
drag, startPoint x: 348, startPoint y: 324, endPoint x: 363, endPoint y: 362, distance: 41.0
click at [363, 362] on div at bounding box center [437, 358] width 355 height 271
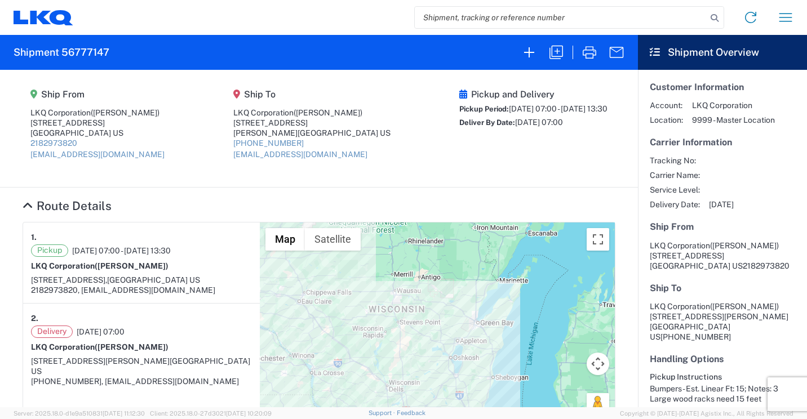
drag, startPoint x: 426, startPoint y: 335, endPoint x: 444, endPoint y: 367, distance: 36.6
click at [443, 365] on div at bounding box center [437, 358] width 355 height 271
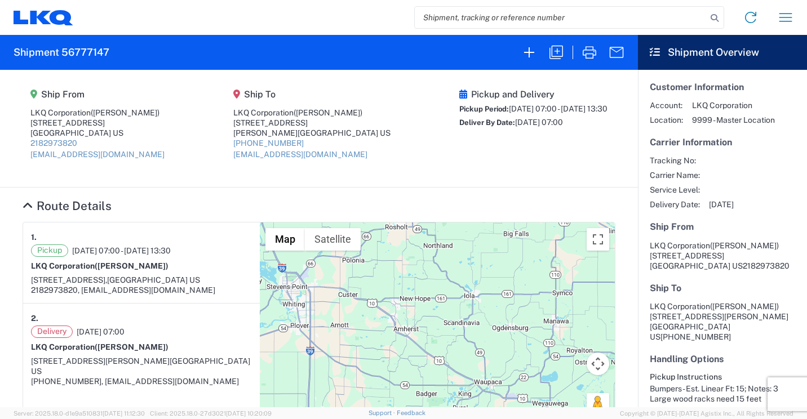
drag, startPoint x: 358, startPoint y: 322, endPoint x: 422, endPoint y: 339, distance: 65.9
click at [422, 339] on div at bounding box center [437, 358] width 355 height 271
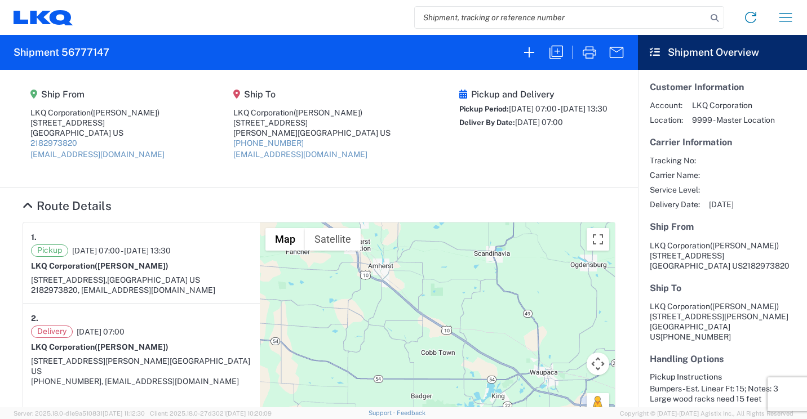
drag, startPoint x: 429, startPoint y: 360, endPoint x: 427, endPoint y: 302, distance: 57.5
click at [427, 302] on div at bounding box center [437, 358] width 355 height 271
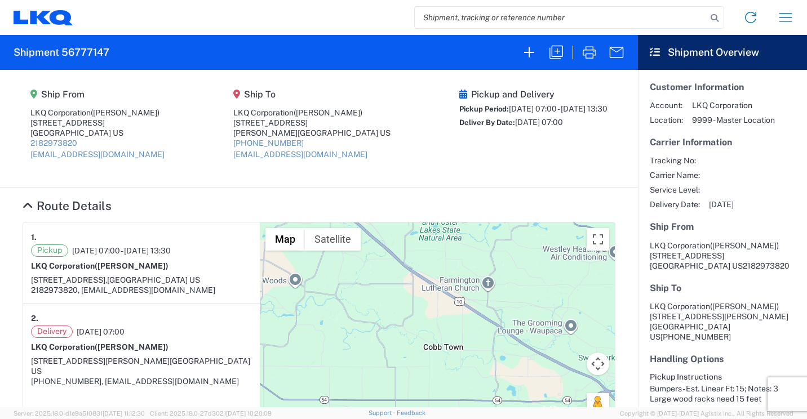
drag, startPoint x: 409, startPoint y: 317, endPoint x: 408, endPoint y: 267, distance: 50.8
click at [408, 267] on div at bounding box center [437, 358] width 355 height 271
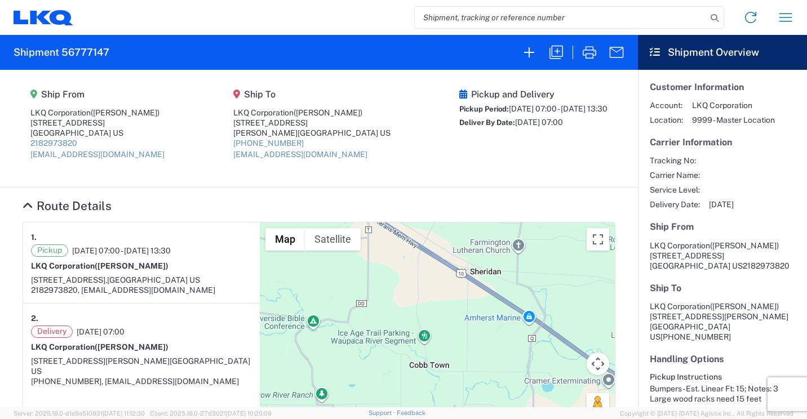
drag, startPoint x: 493, startPoint y: 339, endPoint x: 449, endPoint y: 276, distance: 77.4
click at [449, 276] on div at bounding box center [437, 358] width 355 height 271
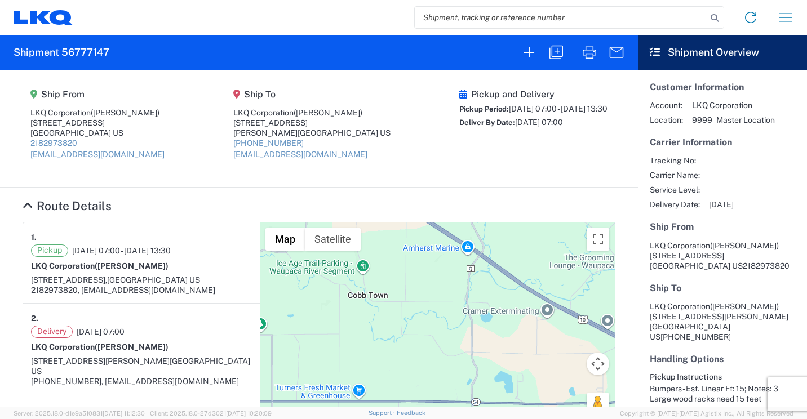
drag, startPoint x: 523, startPoint y: 329, endPoint x: 451, endPoint y: 253, distance: 104.5
click at [451, 253] on div at bounding box center [437, 358] width 355 height 271
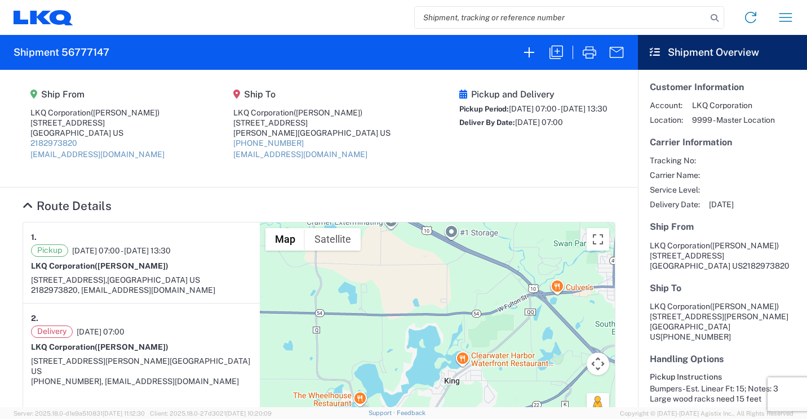
drag, startPoint x: 498, startPoint y: 308, endPoint x: 360, endPoint y: 228, distance: 159.3
click at [360, 228] on div at bounding box center [437, 358] width 355 height 271
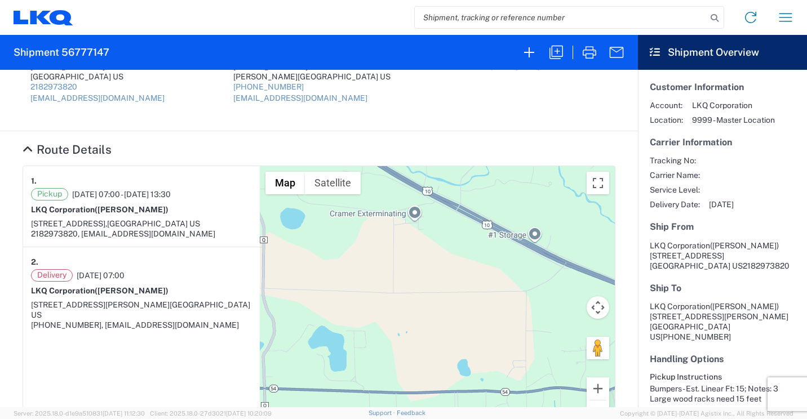
drag, startPoint x: 431, startPoint y: 250, endPoint x: 428, endPoint y: 358, distance: 108.3
click at [428, 358] on div at bounding box center [437, 301] width 355 height 271
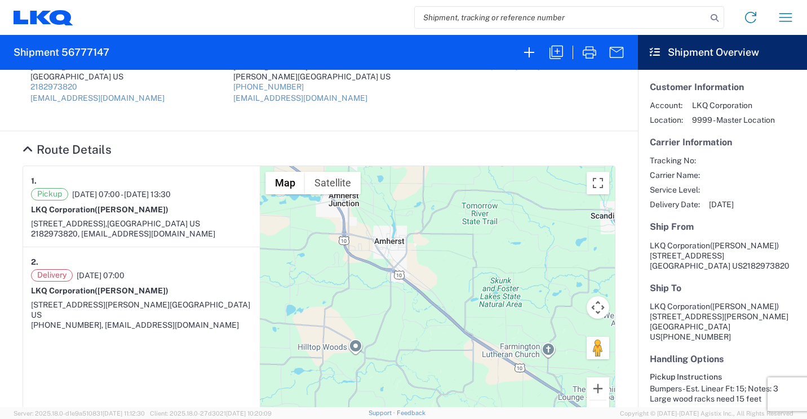
drag, startPoint x: 436, startPoint y: 304, endPoint x: 595, endPoint y: 417, distance: 194.4
click at [594, 417] on agx-forms-host "Home Shipment request Shipment tracking Shipment 56777147 Ship From LKQ Corpora…" at bounding box center [403, 209] width 807 height 419
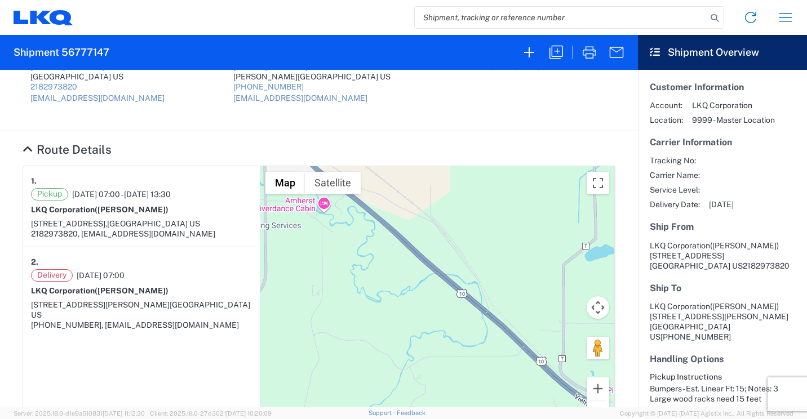
drag, startPoint x: 387, startPoint y: 264, endPoint x: 375, endPoint y: 246, distance: 21.4
click at [375, 246] on div at bounding box center [437, 301] width 355 height 271
